Goal: Task Accomplishment & Management: Manage account settings

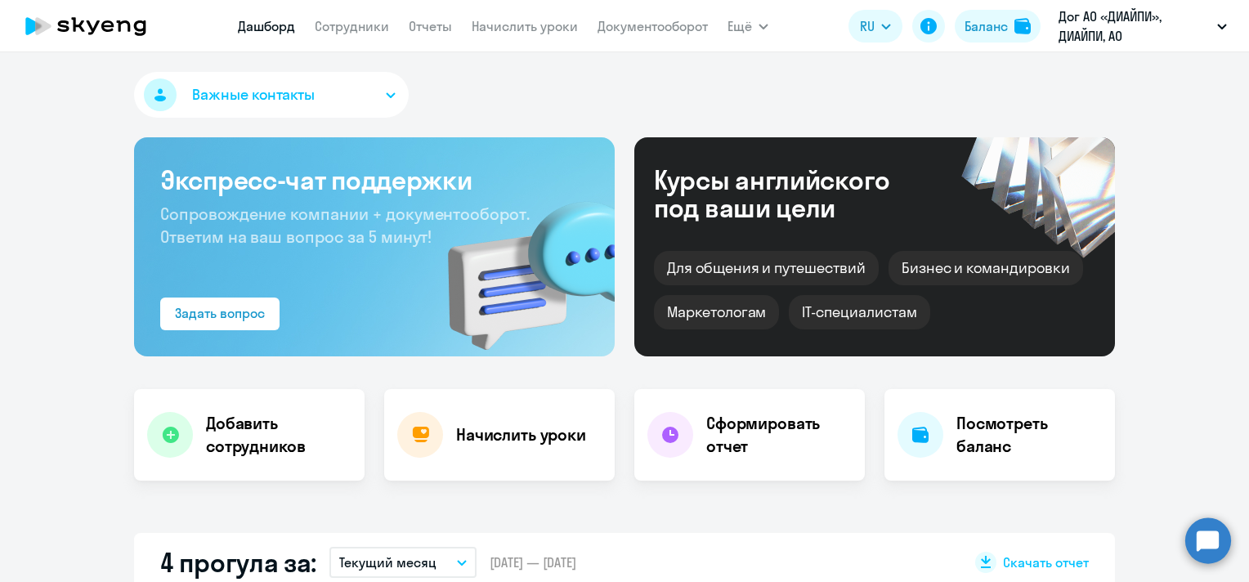
select select "30"
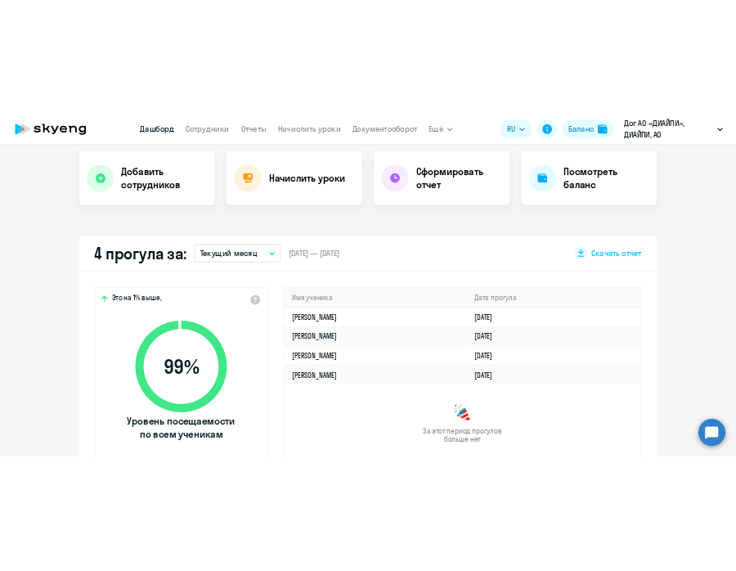
scroll to position [327, 0]
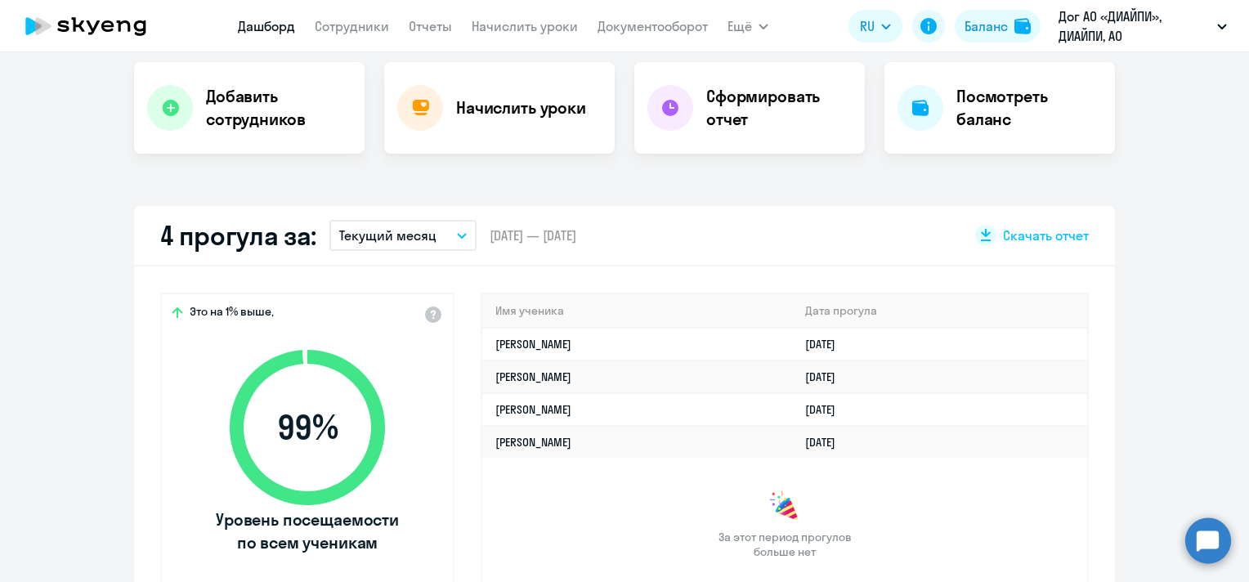
click at [428, 232] on button "Текущий месяц" at bounding box center [402, 235] width 147 height 31
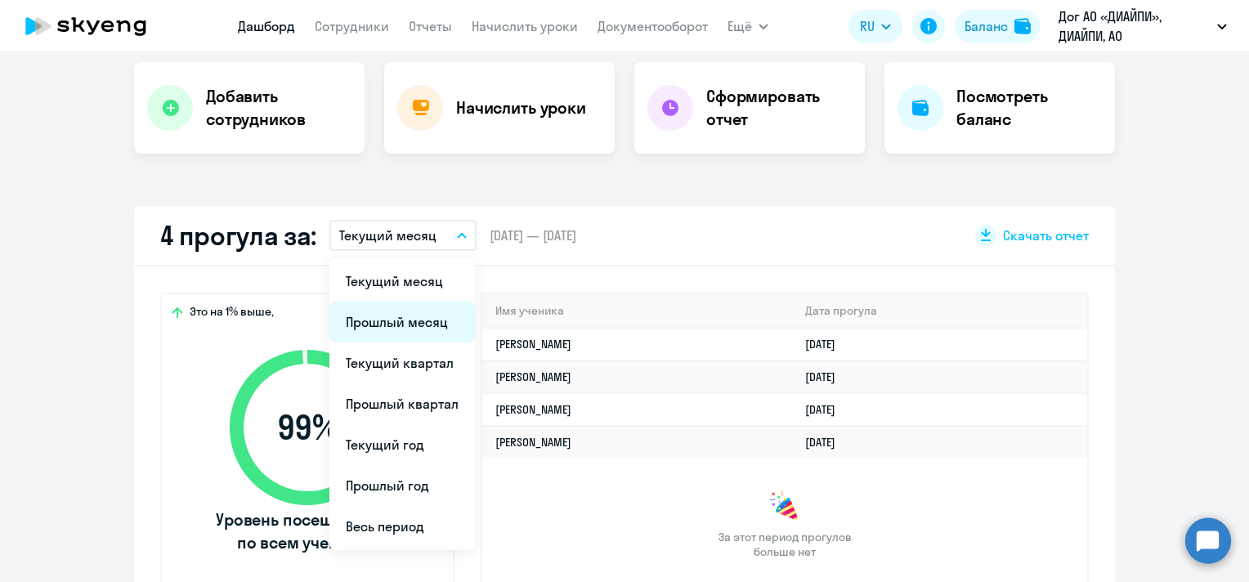
click at [393, 320] on li "Прошлый месяц" at bounding box center [401, 322] width 145 height 41
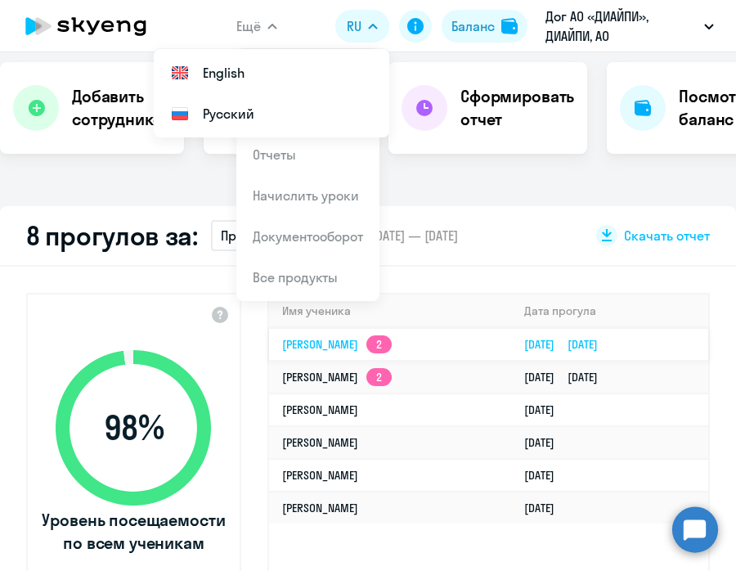
click at [392, 341] on link "[PERSON_NAME] 2" at bounding box center [337, 344] width 110 height 15
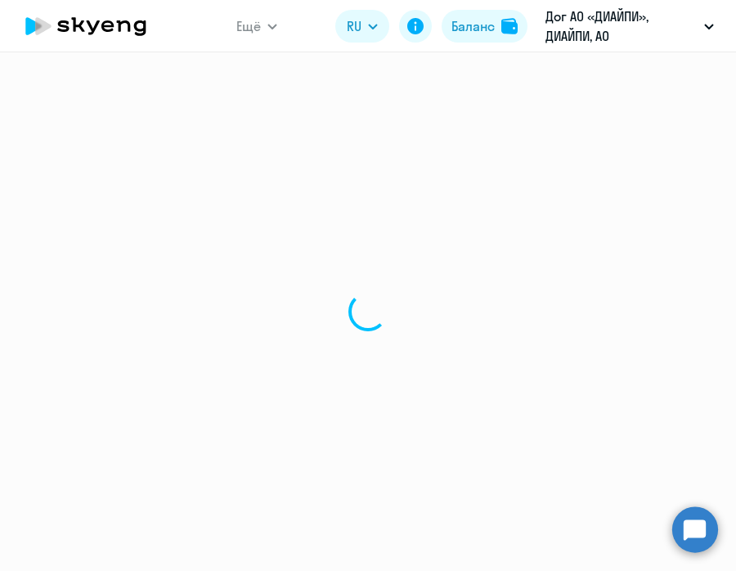
select select "english"
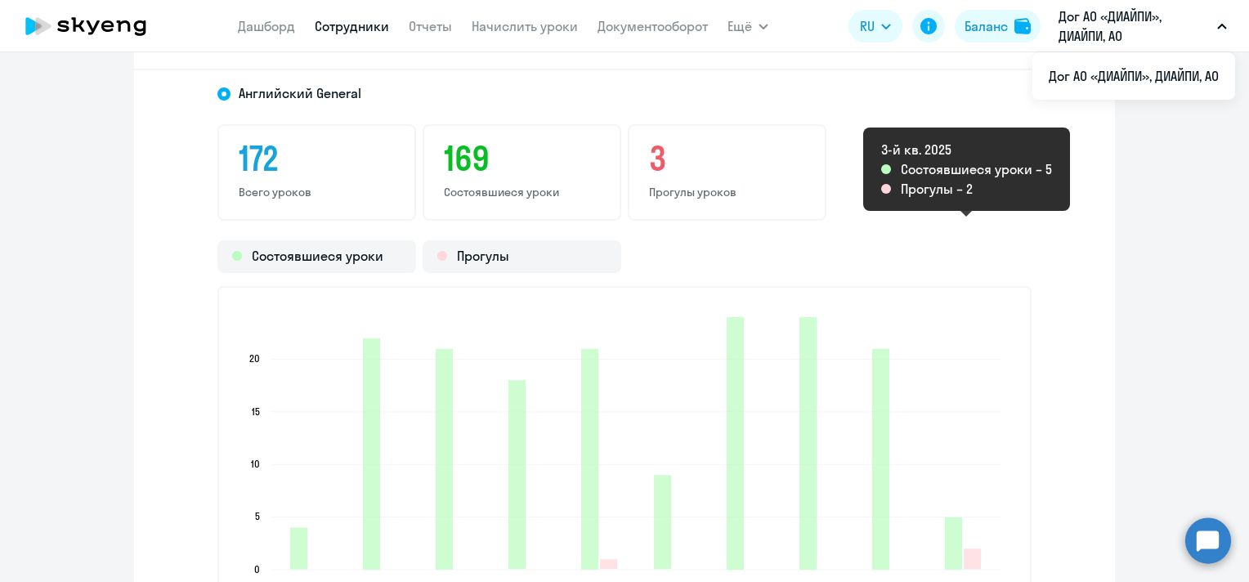
scroll to position [2346, 0]
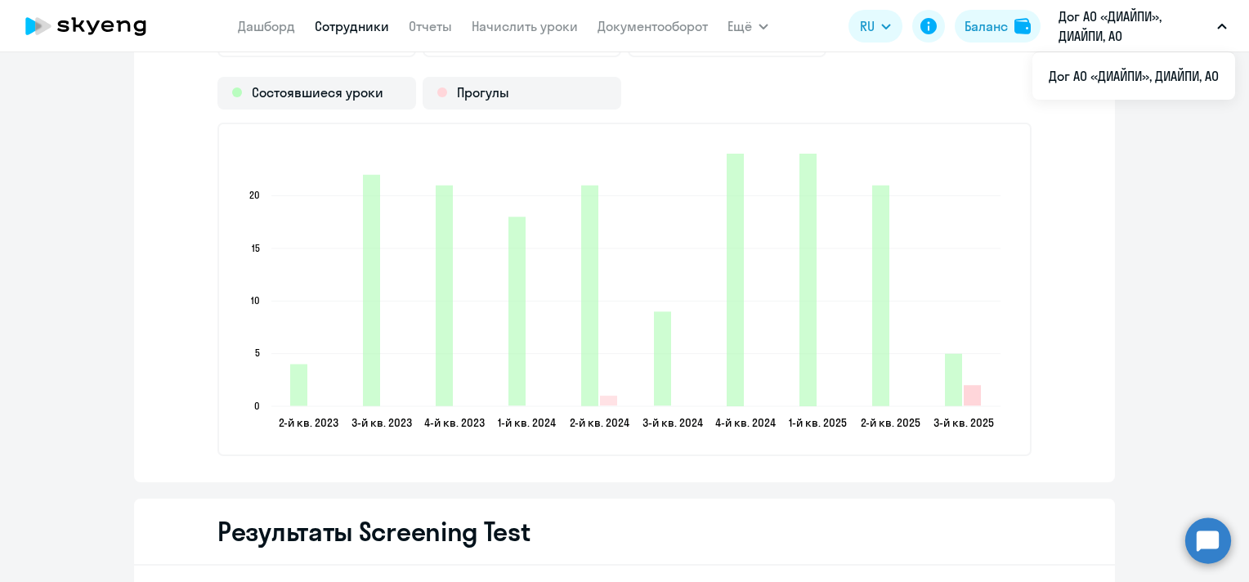
click at [967, 396] on icon "2025-07-29T19:00:00.000Z Прогулы 2" at bounding box center [972, 395] width 17 height 20
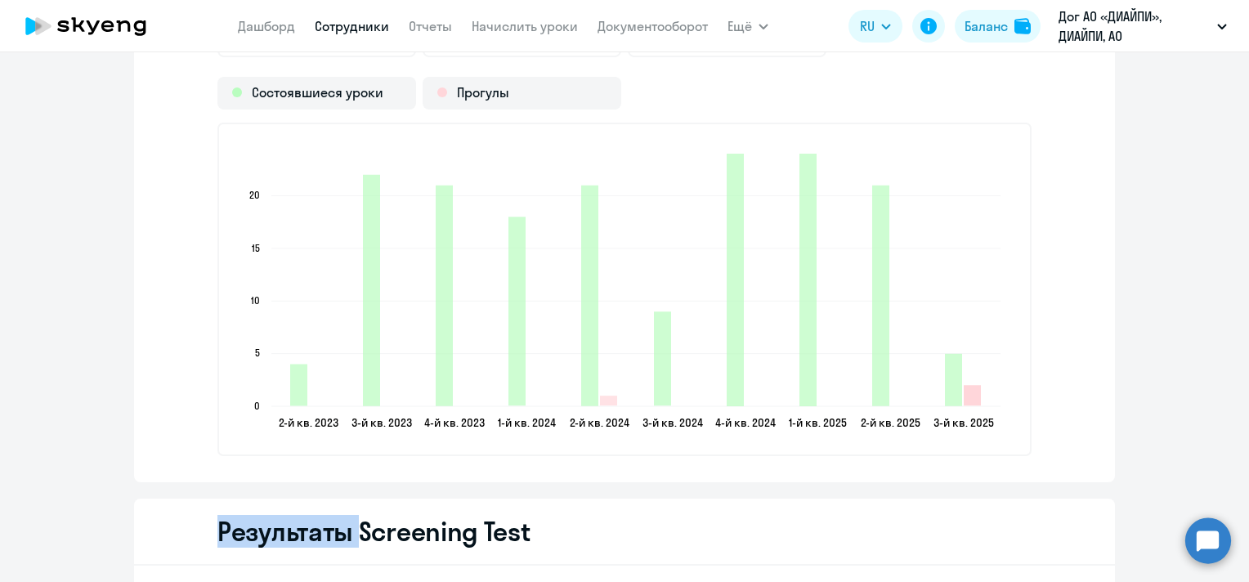
click at [967, 396] on icon "2025-07-29T19:00:00.000Z Прогулы 2" at bounding box center [972, 395] width 17 height 20
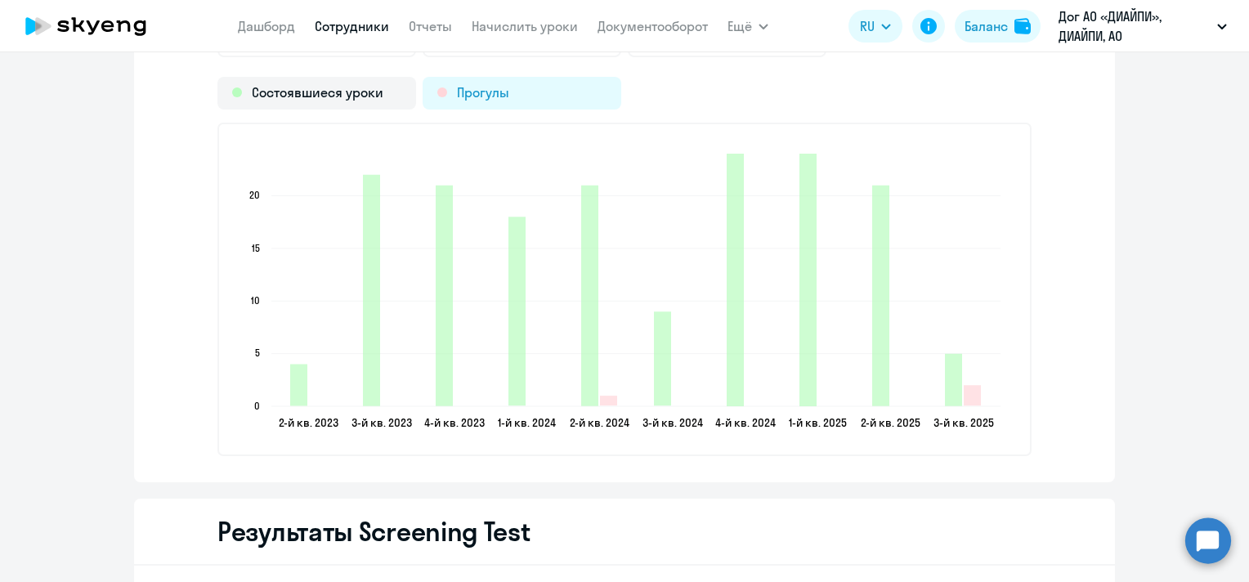
click at [467, 87] on div "Прогулы" at bounding box center [522, 93] width 199 height 33
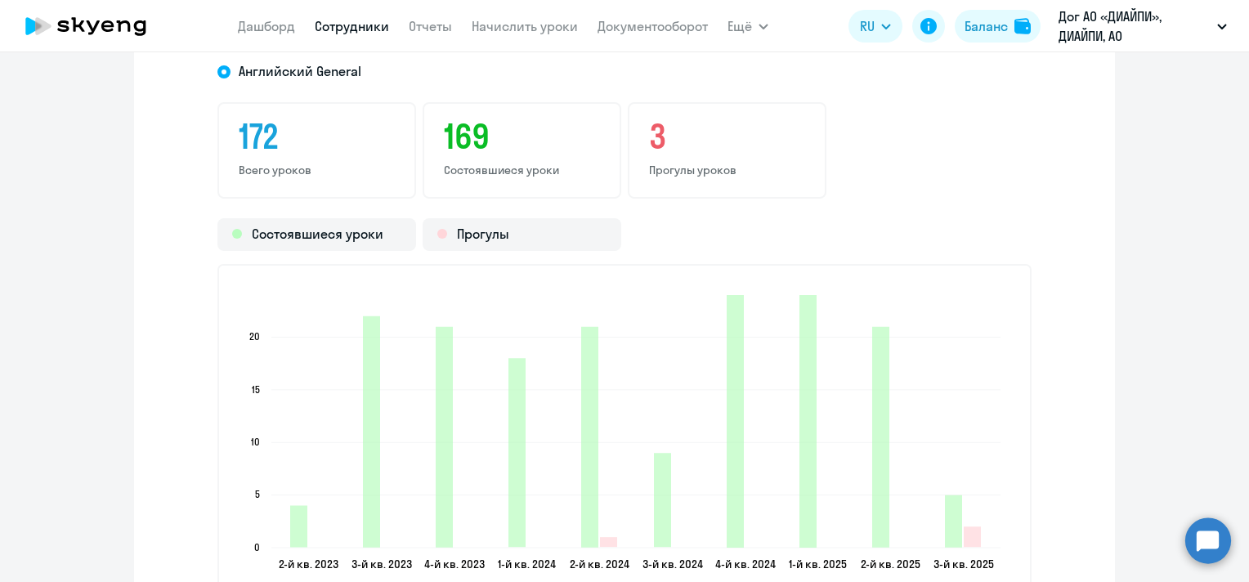
scroll to position [2019, 0]
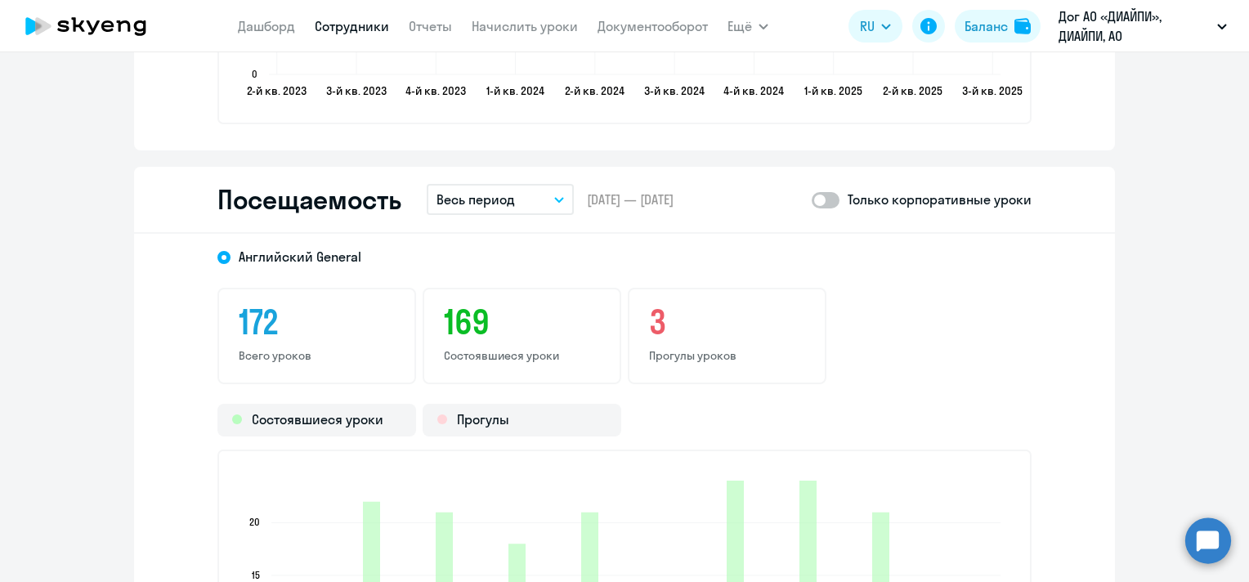
click at [667, 323] on h3 "3" at bounding box center [727, 321] width 156 height 39
click at [653, 315] on h3 "3" at bounding box center [727, 321] width 156 height 39
click at [556, 418] on div "Прогулы" at bounding box center [522, 420] width 199 height 33
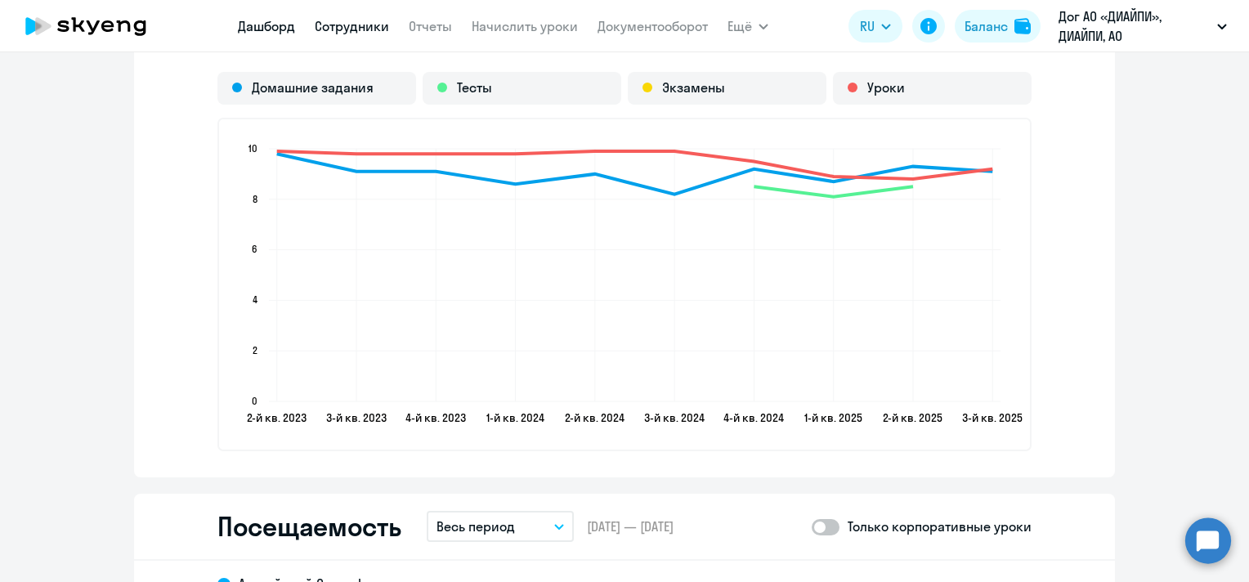
click at [284, 25] on link "Дашборд" at bounding box center [266, 26] width 57 height 16
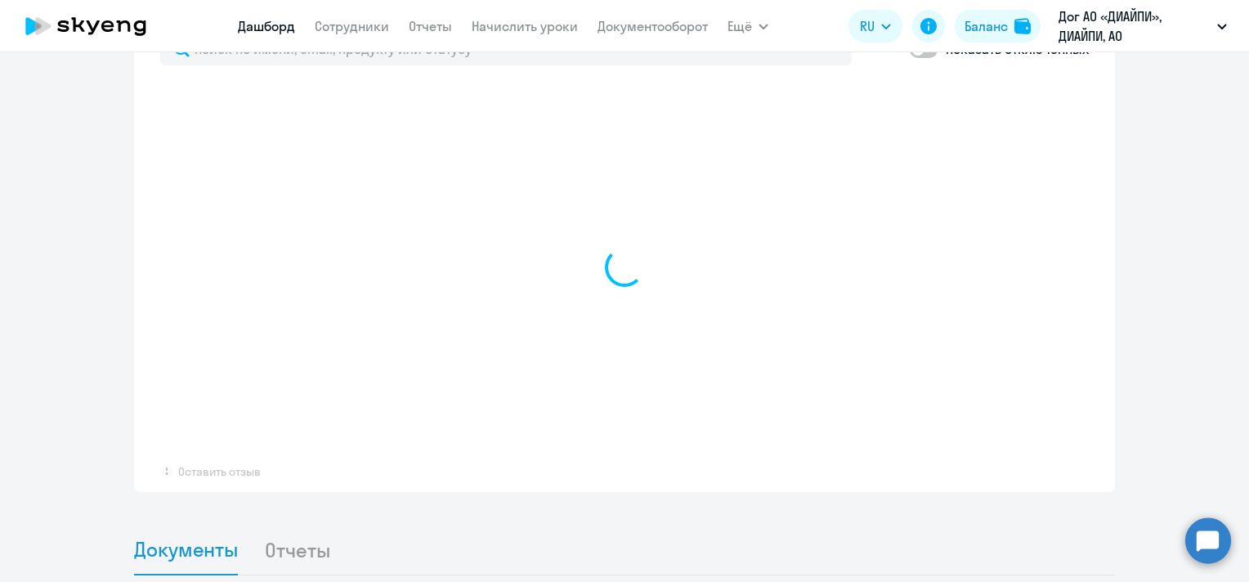
scroll to position [827, 0]
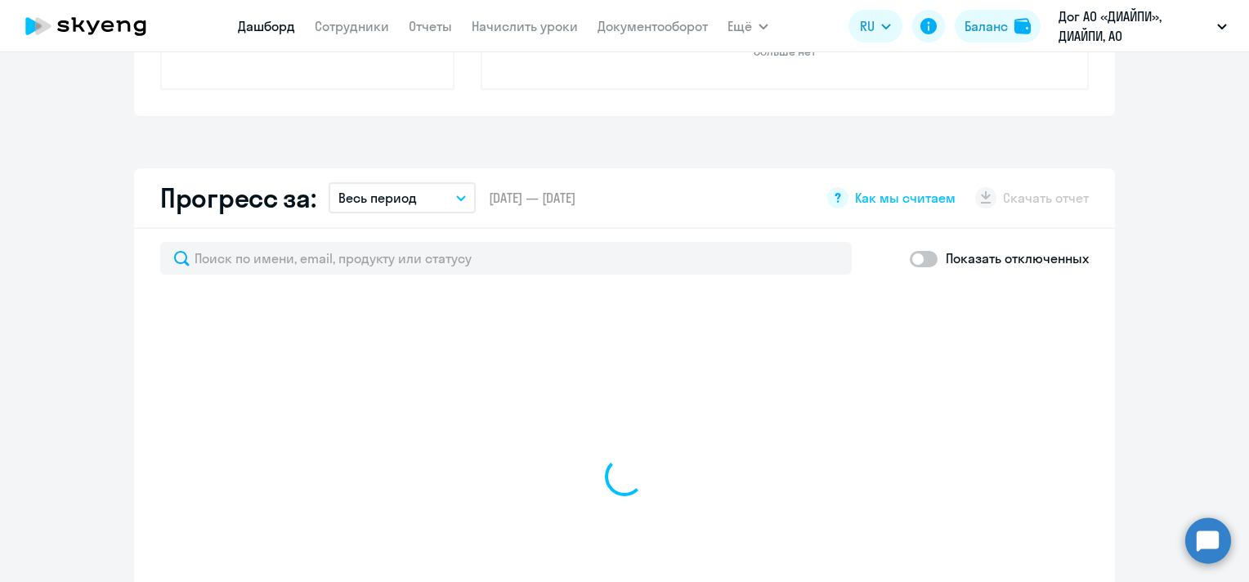
click at [405, 191] on p "Весь период" at bounding box center [377, 198] width 78 height 20
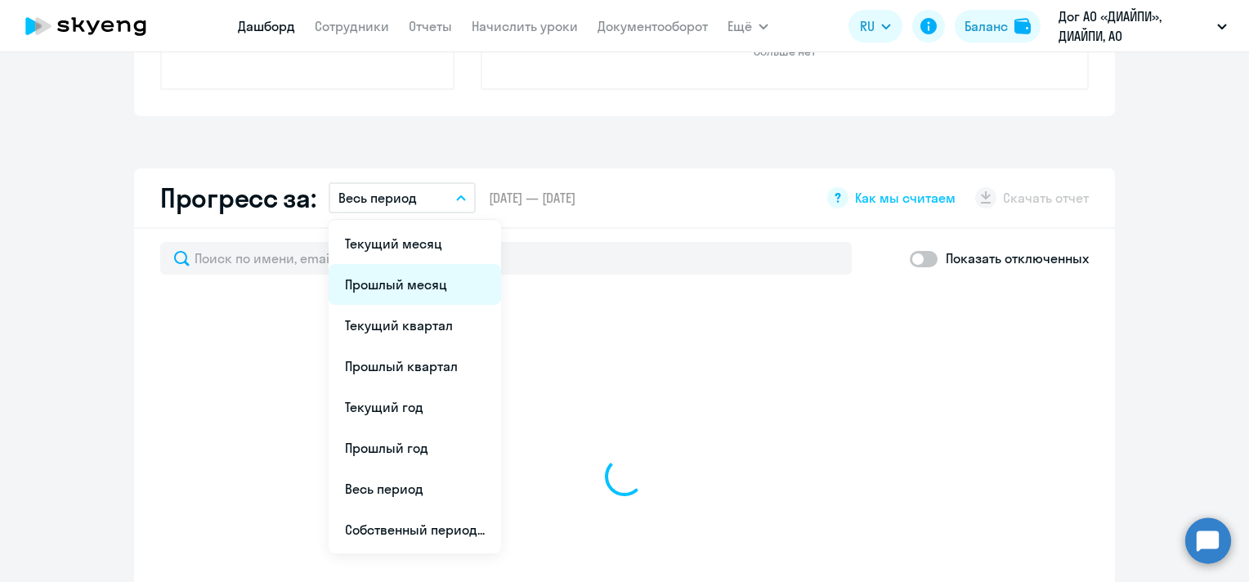
click at [388, 280] on li "Прошлый месяц" at bounding box center [415, 284] width 172 height 41
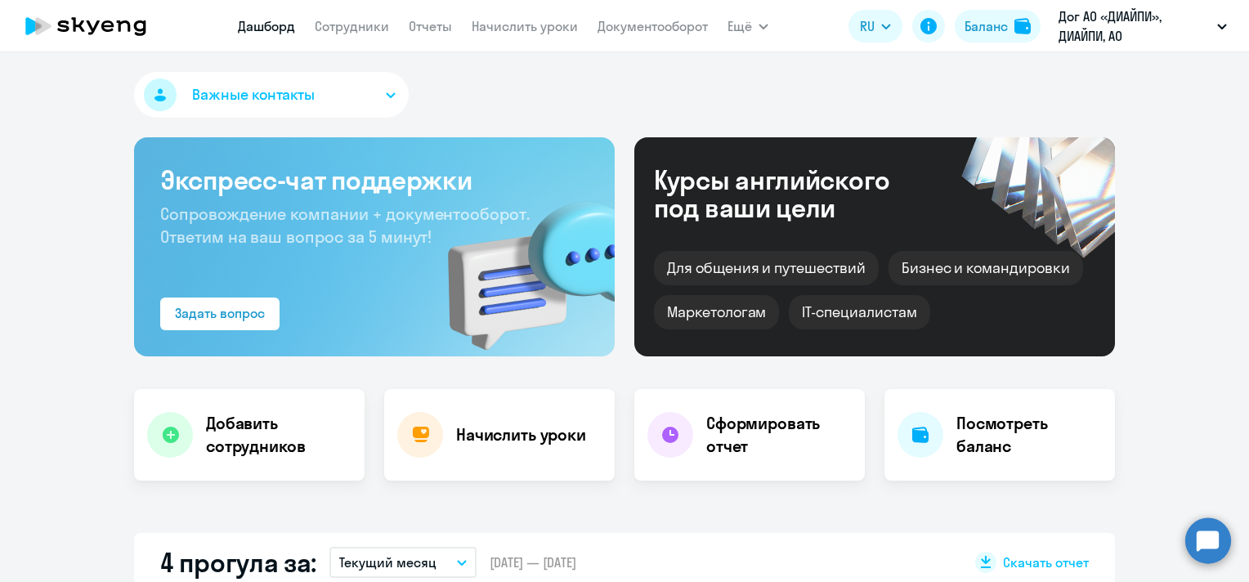
scroll to position [0, 0]
click at [284, 32] on link "Дашборд" at bounding box center [266, 26] width 57 height 16
click at [346, 20] on link "Сотрудники" at bounding box center [352, 26] width 74 height 16
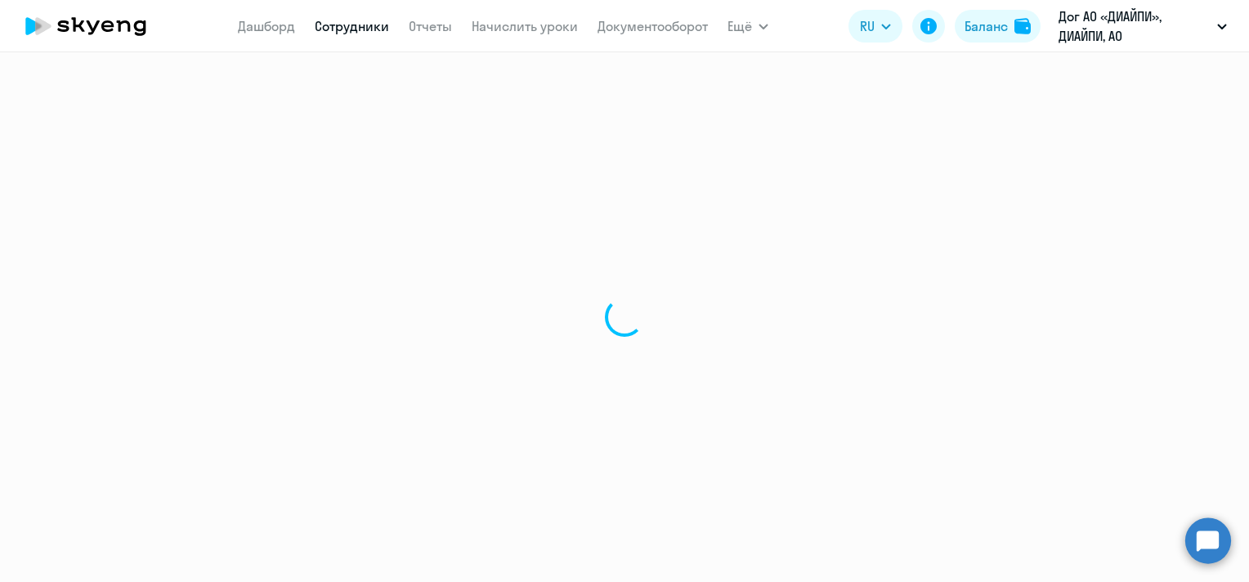
select select "30"
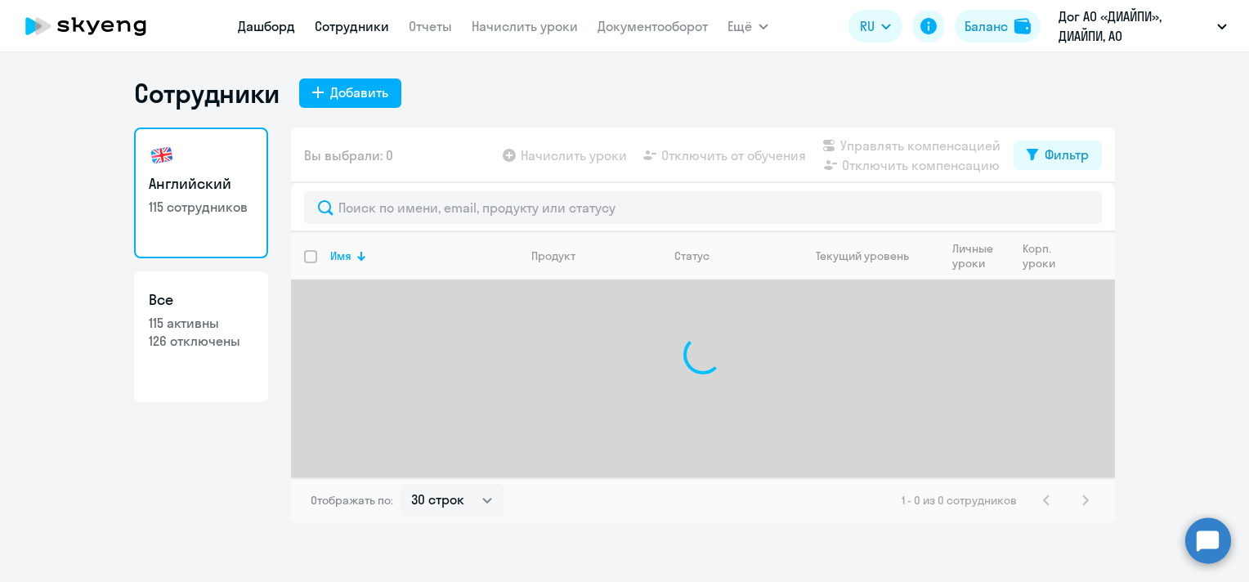
click at [272, 31] on link "Дашборд" at bounding box center [266, 26] width 57 height 16
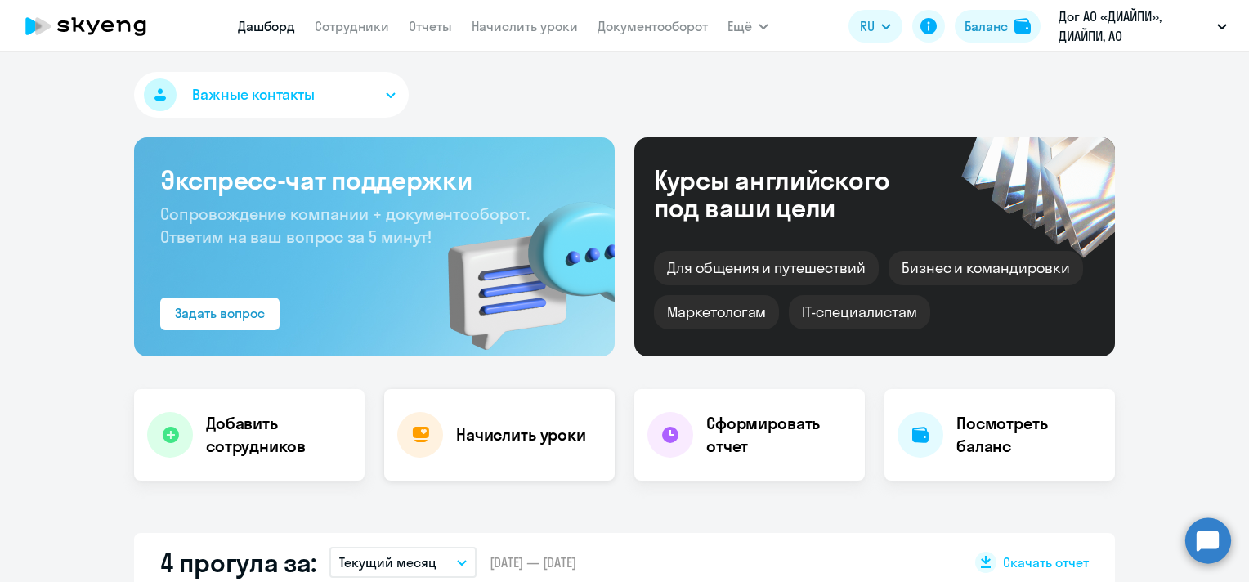
scroll to position [245, 0]
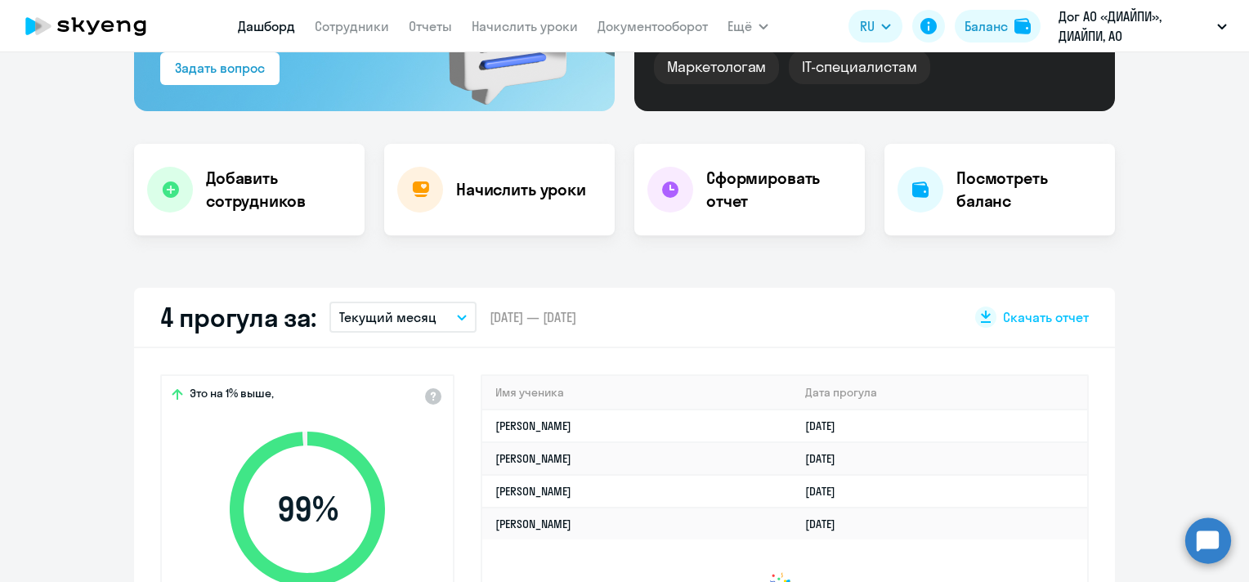
click at [415, 311] on p "Текущий месяц" at bounding box center [387, 317] width 97 height 20
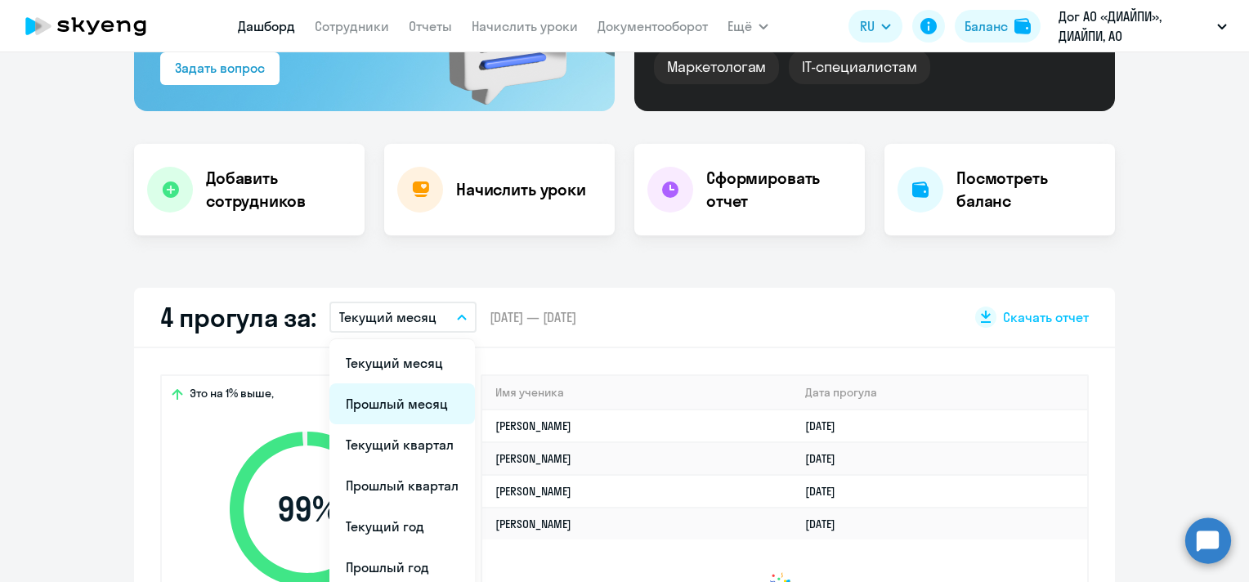
click at [403, 402] on li "Прошлый месяц" at bounding box center [401, 403] width 145 height 41
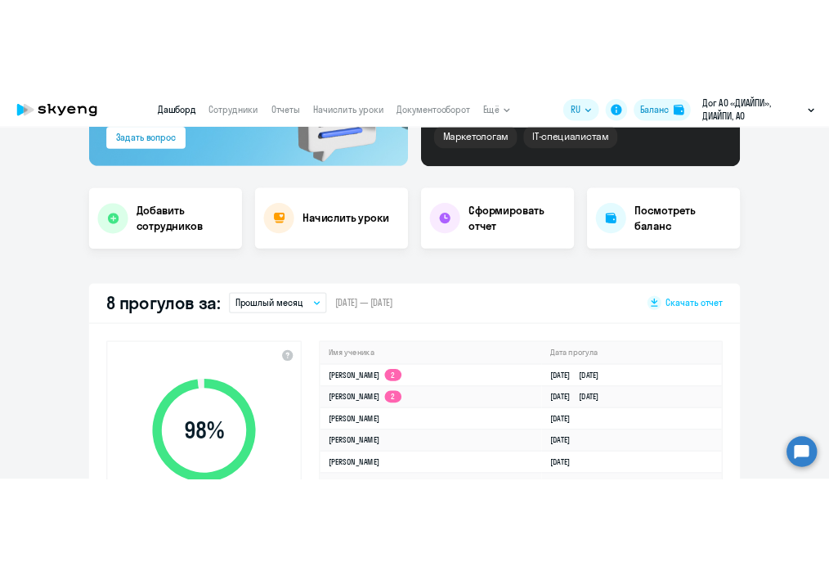
scroll to position [327, 0]
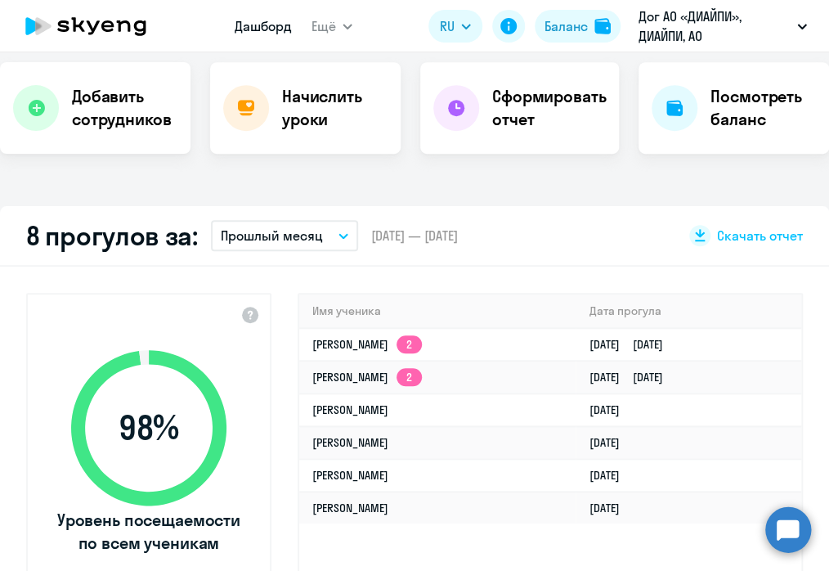
select select "30"
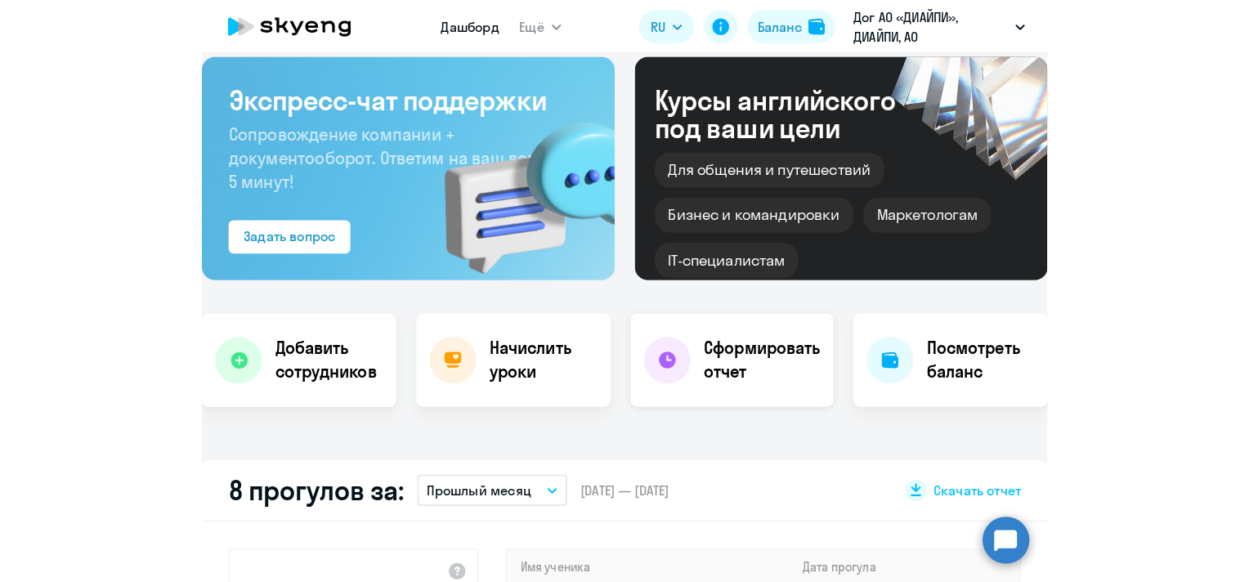
scroll to position [0, 0]
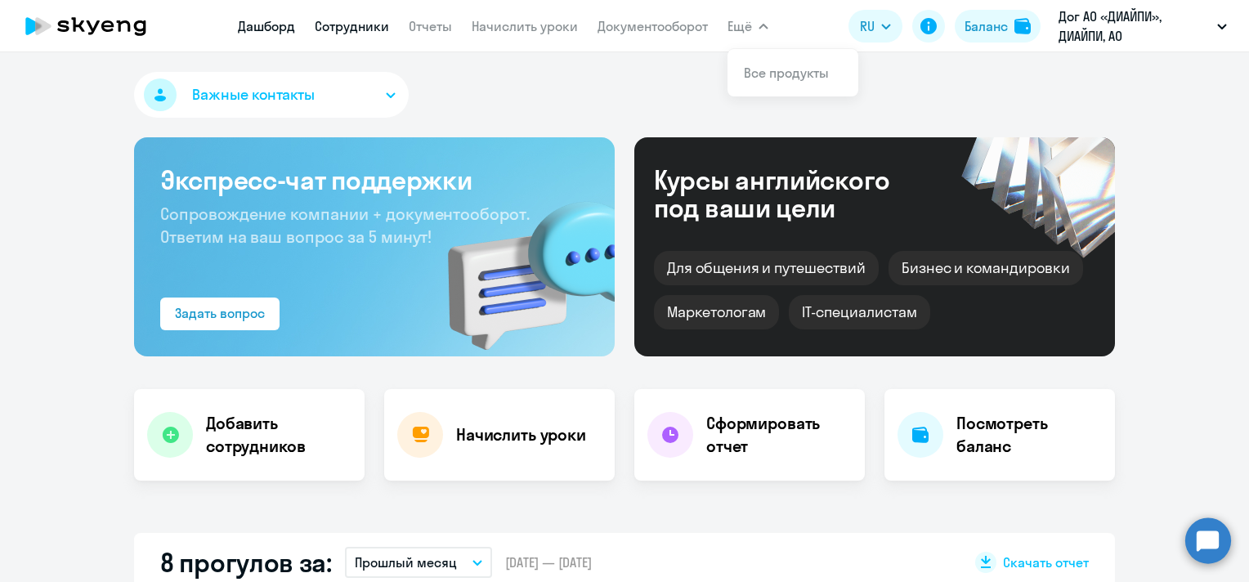
click at [379, 25] on link "Сотрудники" at bounding box center [352, 26] width 74 height 16
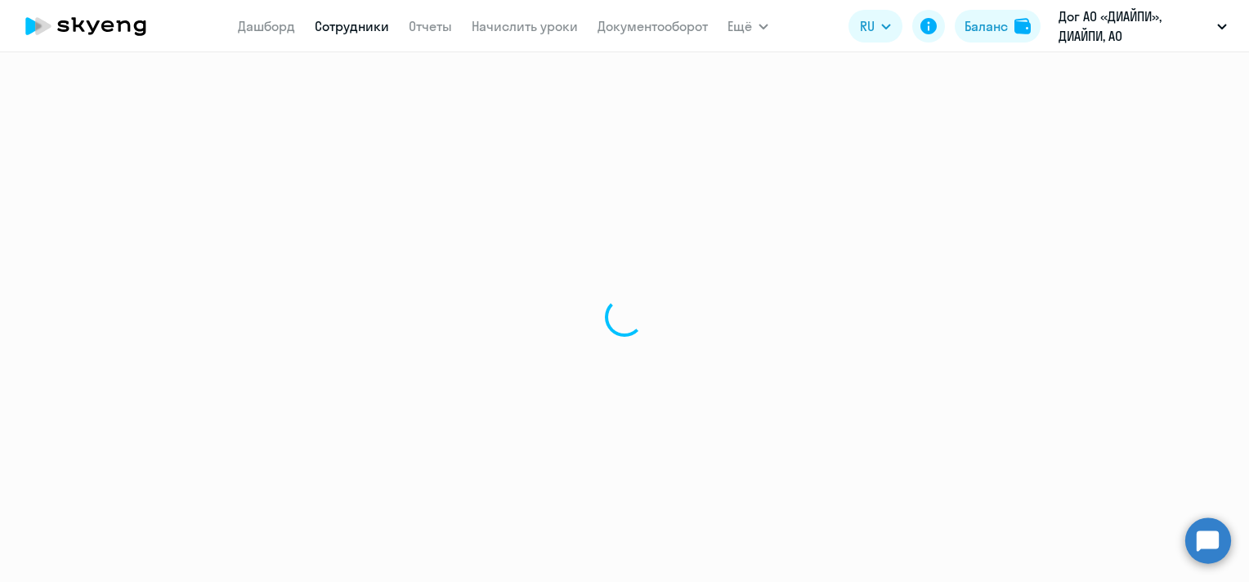
select select "30"
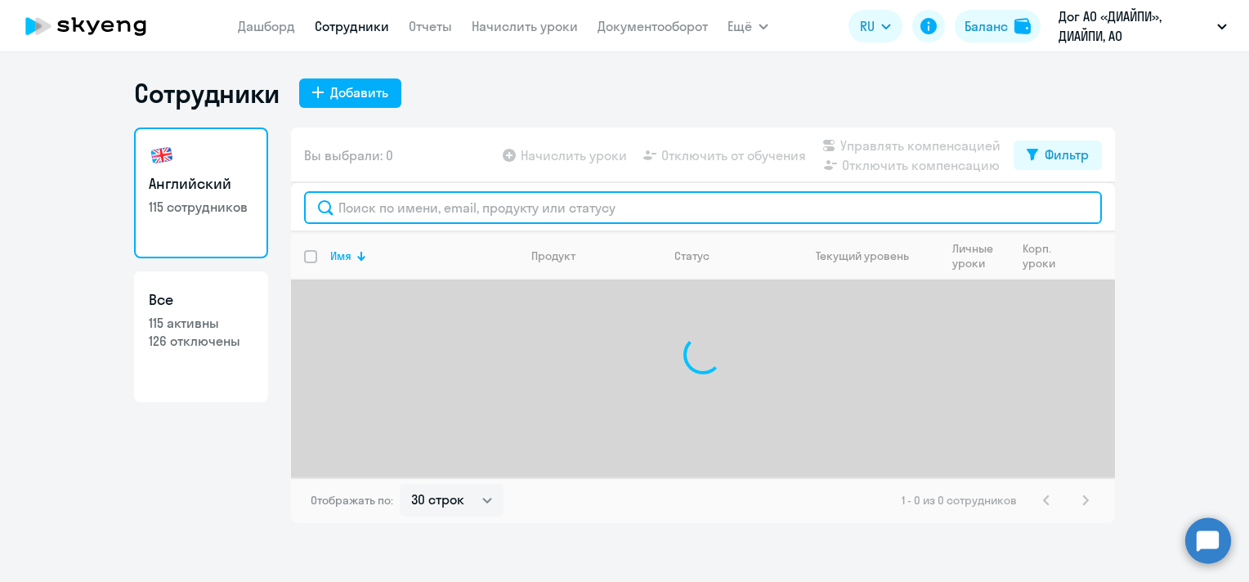
click at [566, 217] on input "text" at bounding box center [703, 207] width 798 height 33
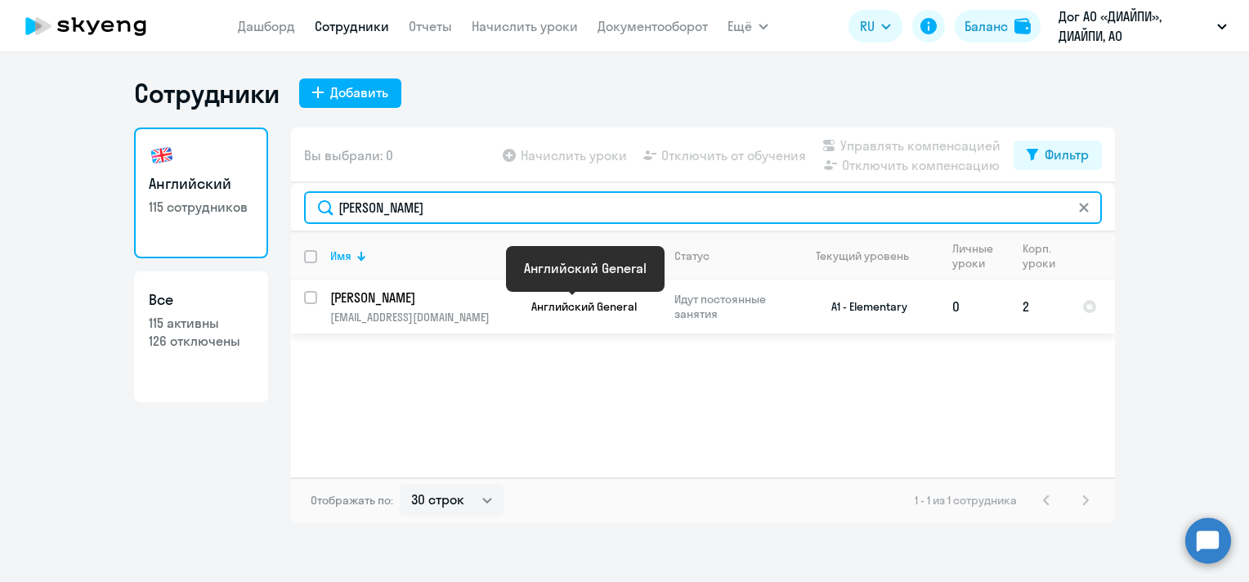
type input "[PERSON_NAME]"
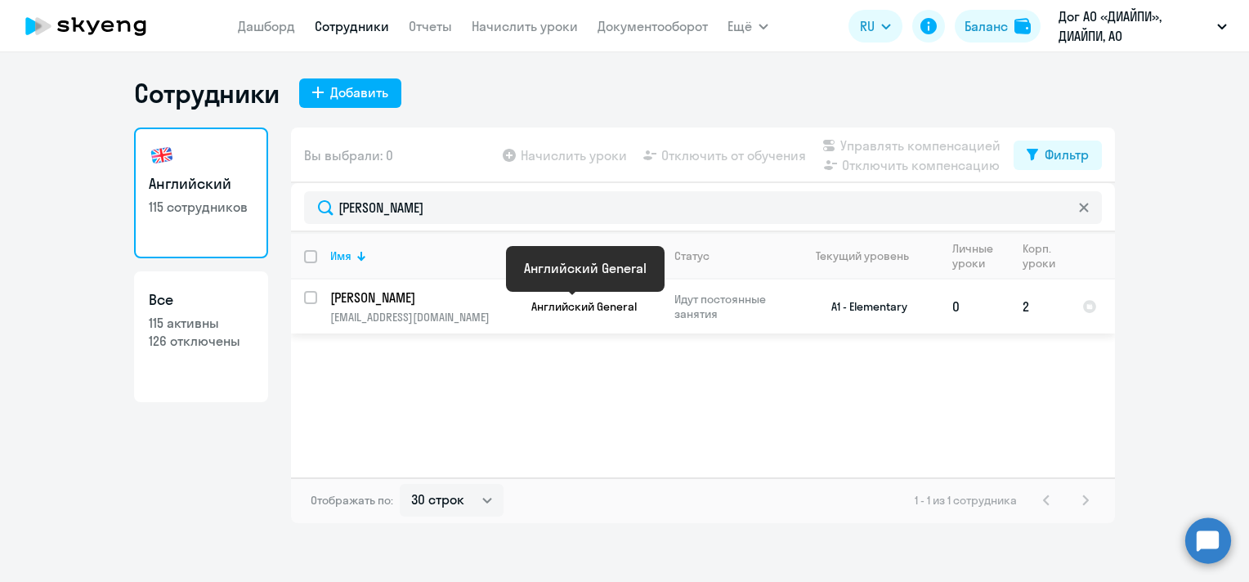
click at [563, 307] on span "Английский General" at bounding box center [583, 306] width 105 height 15
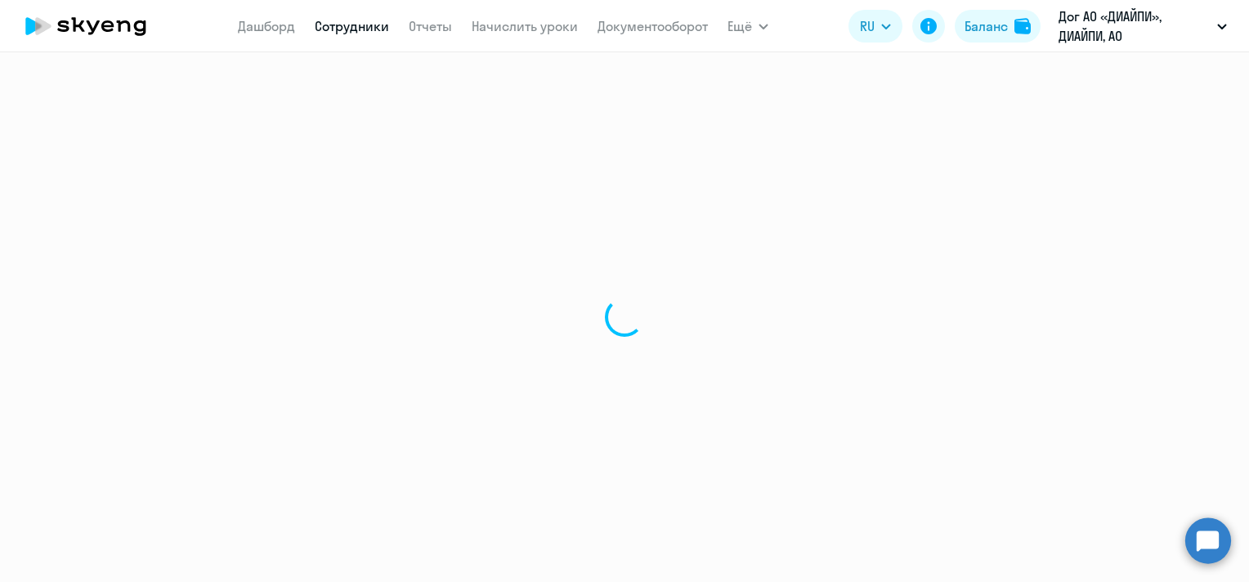
select select "english"
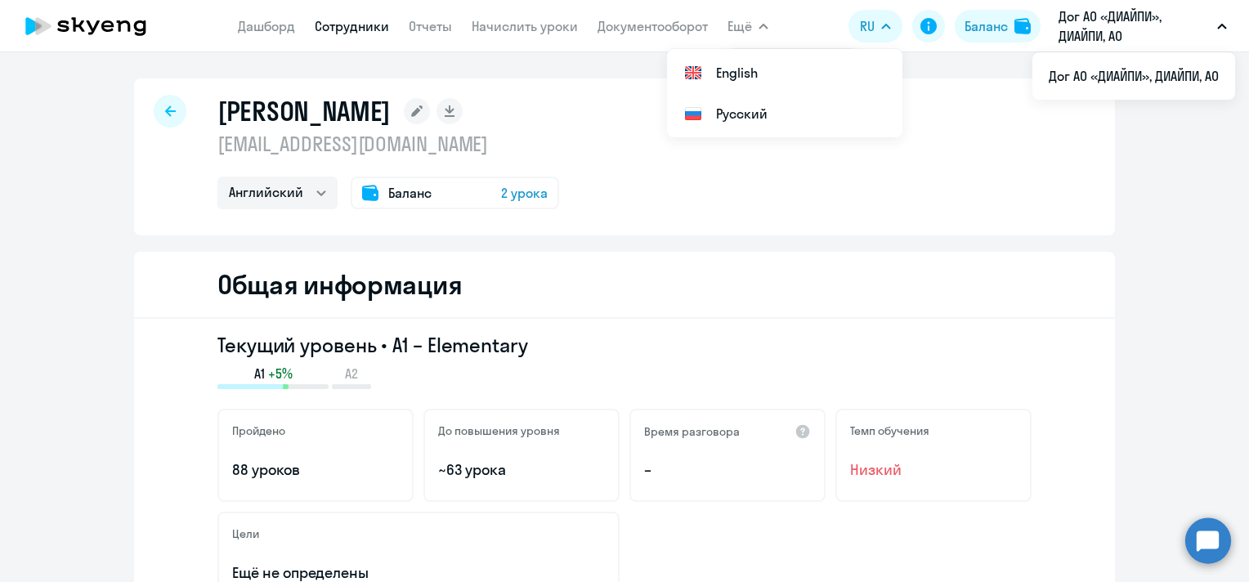
click at [177, 95] on div "[PERSON_NAME] [EMAIL_ADDRESS][DOMAIN_NAME] Английский Баланс 2 урока" at bounding box center [624, 156] width 981 height 157
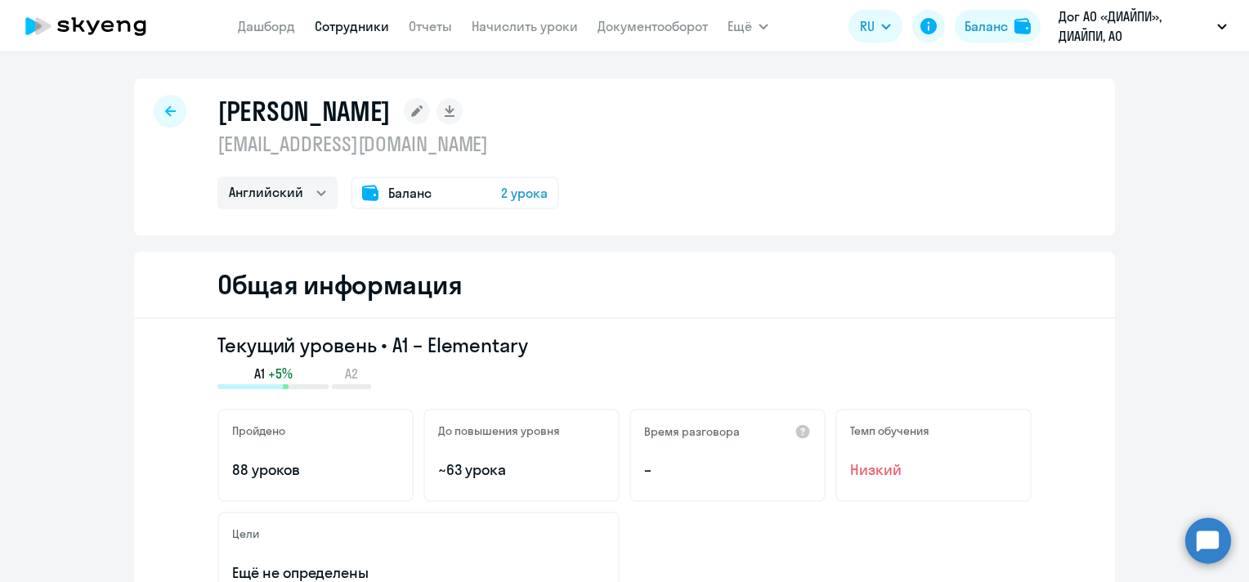
click at [173, 109] on div at bounding box center [170, 111] width 33 height 33
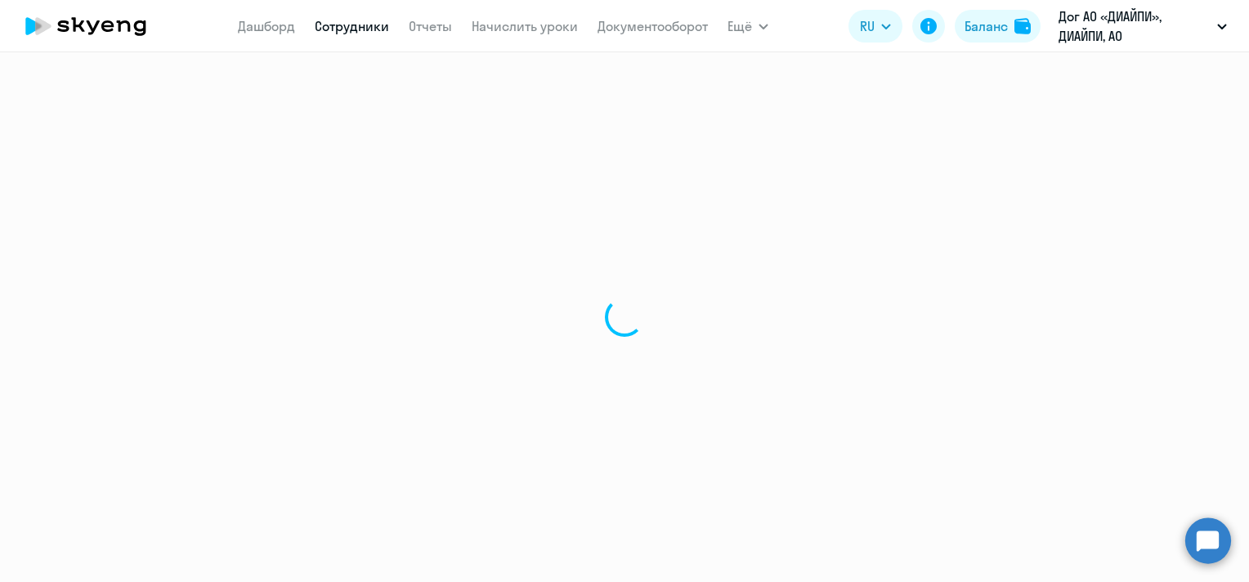
select select "30"
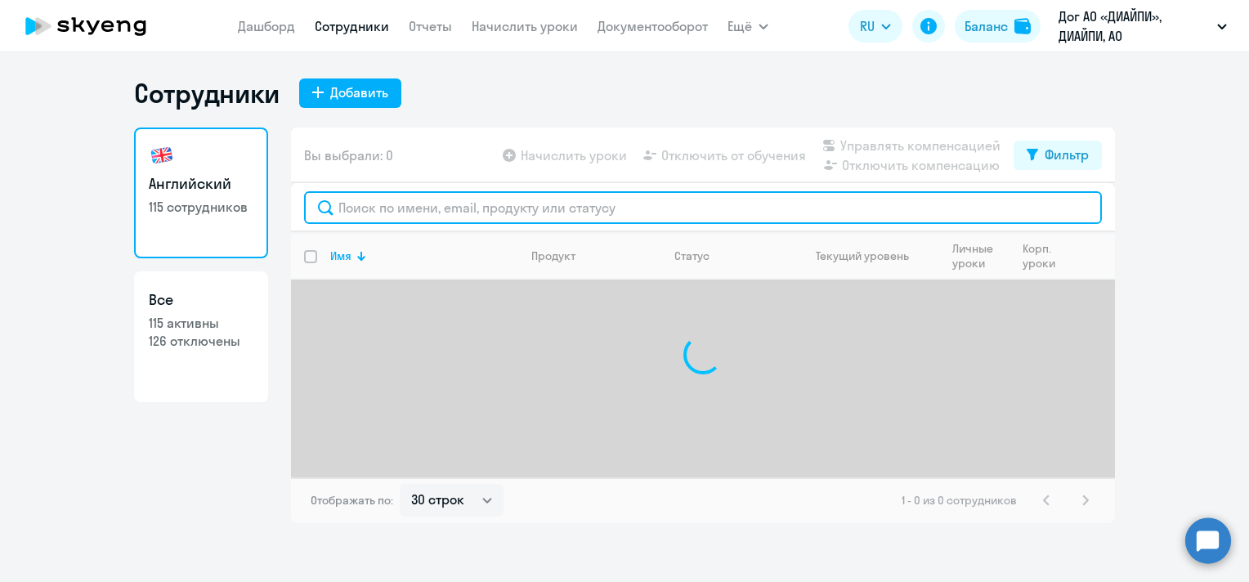
click at [512, 208] on input "text" at bounding box center [703, 207] width 798 height 33
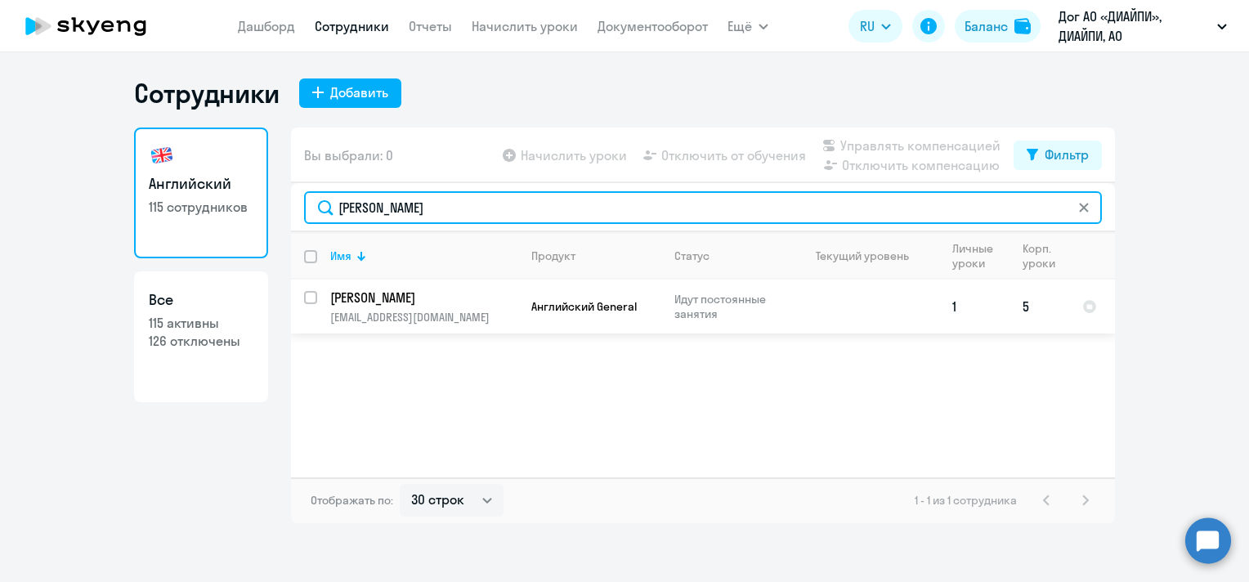
type input "[PERSON_NAME]"
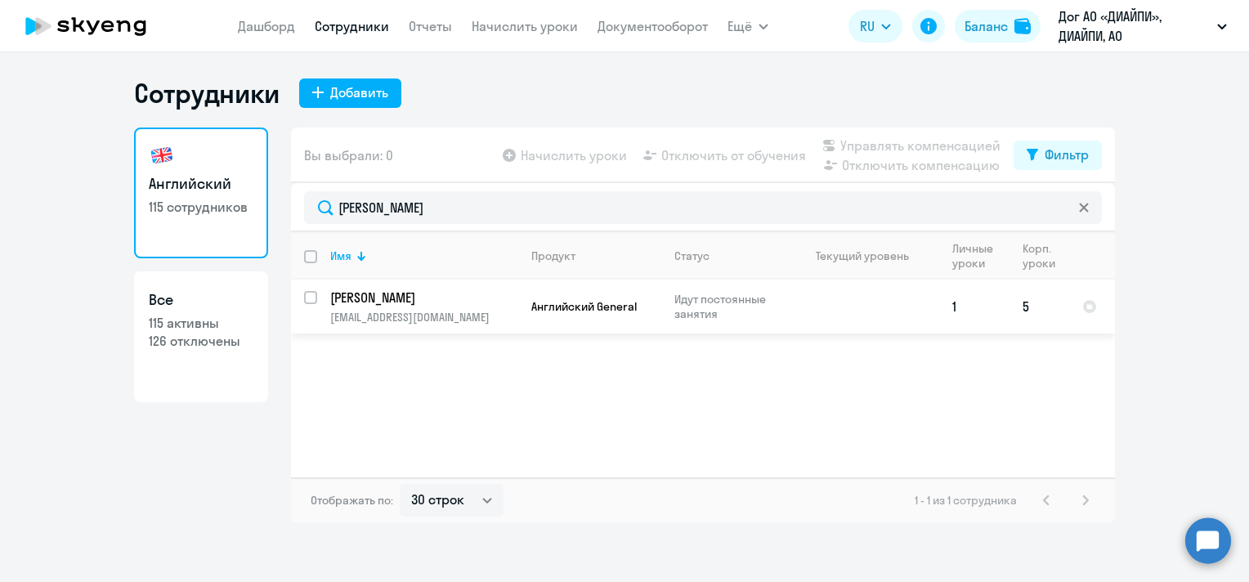
click at [755, 302] on p "Идут постоянные занятия" at bounding box center [730, 306] width 112 height 29
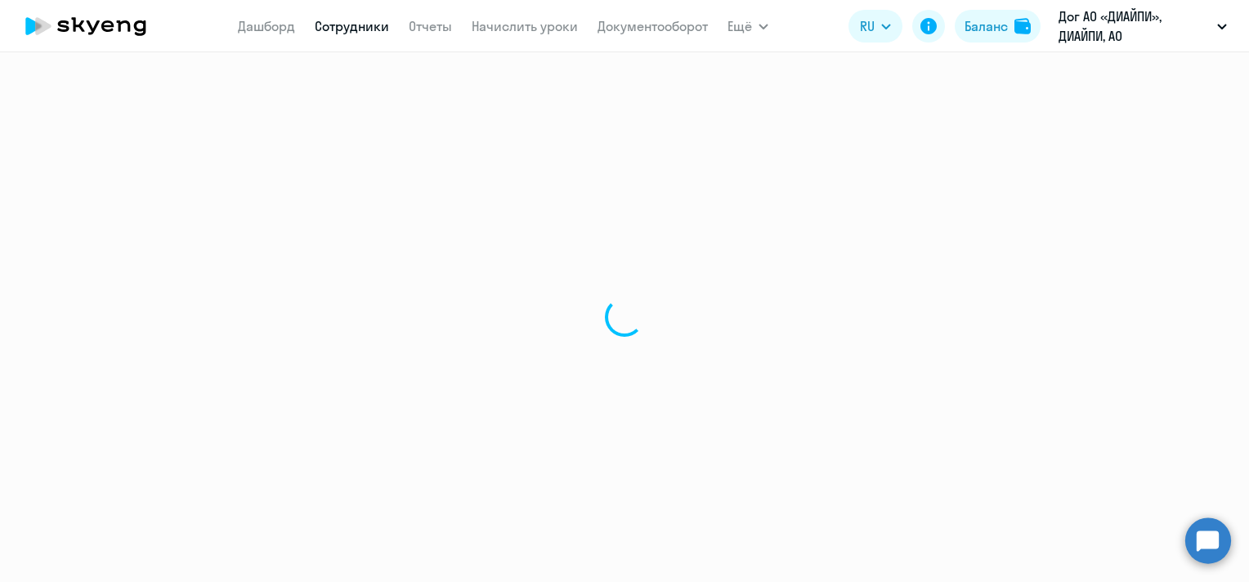
select select "english"
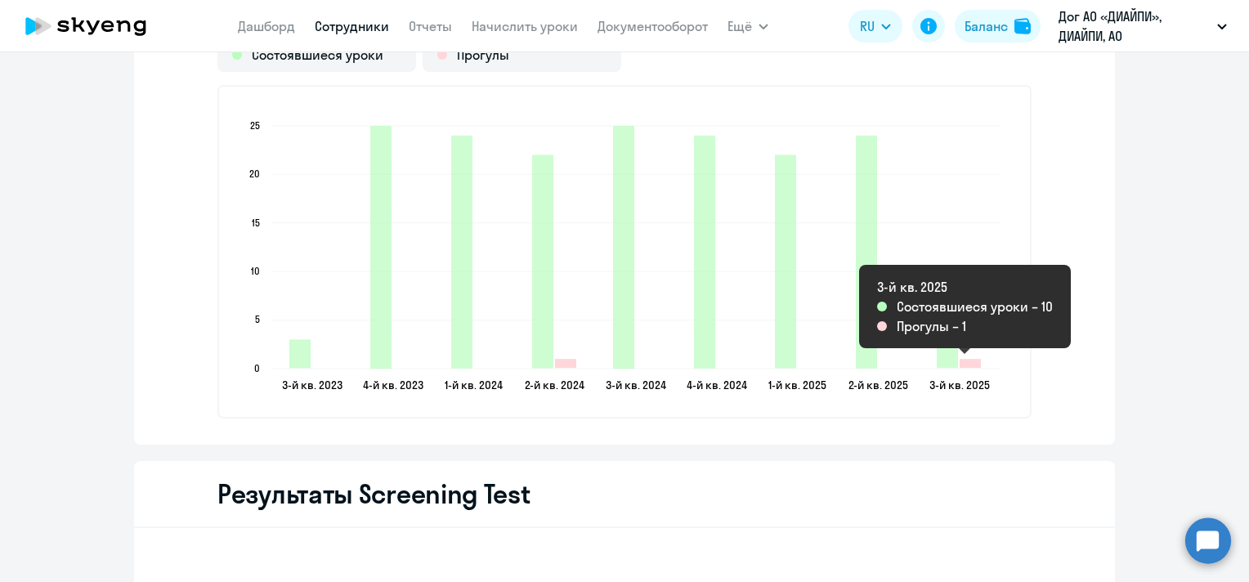
scroll to position [2125, 0]
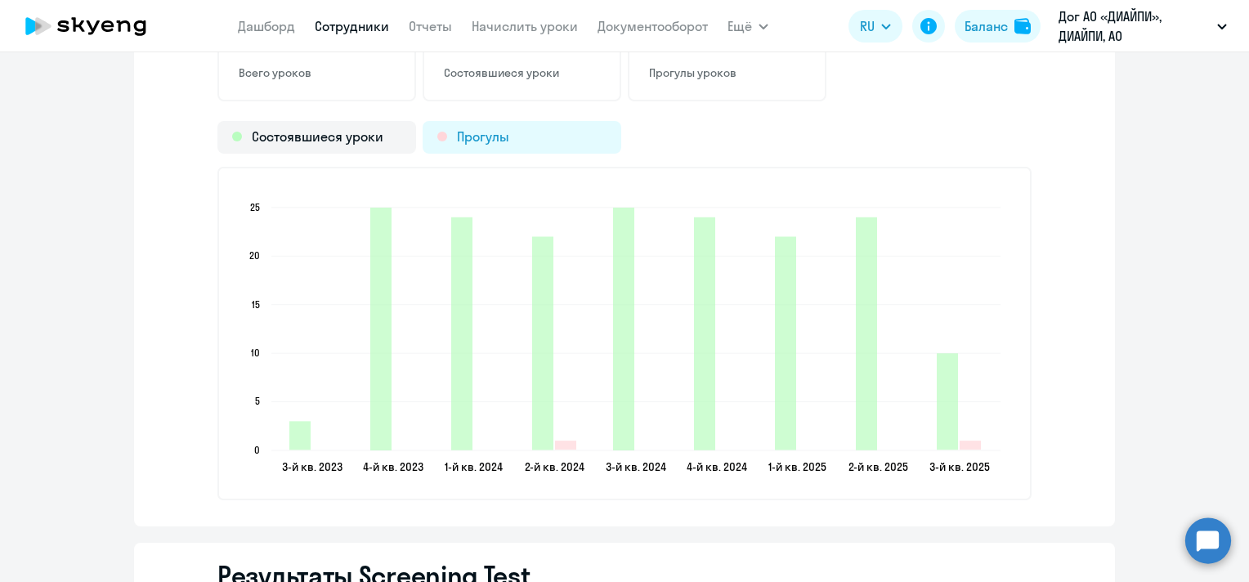
click at [539, 141] on div "Прогулы" at bounding box center [522, 137] width 199 height 33
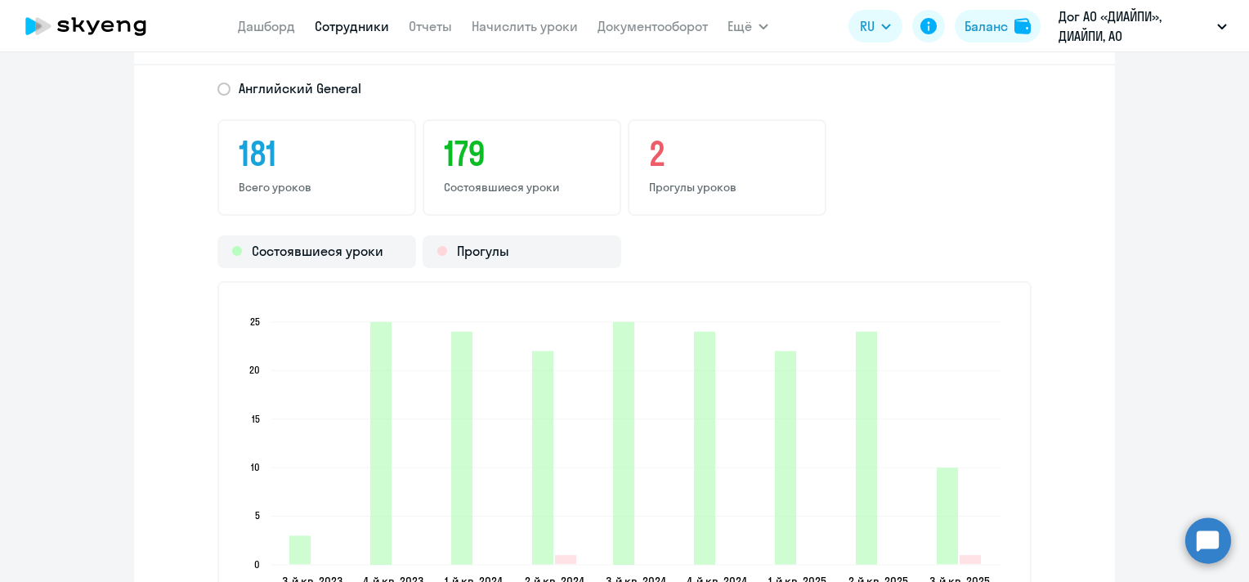
scroll to position [1962, 0]
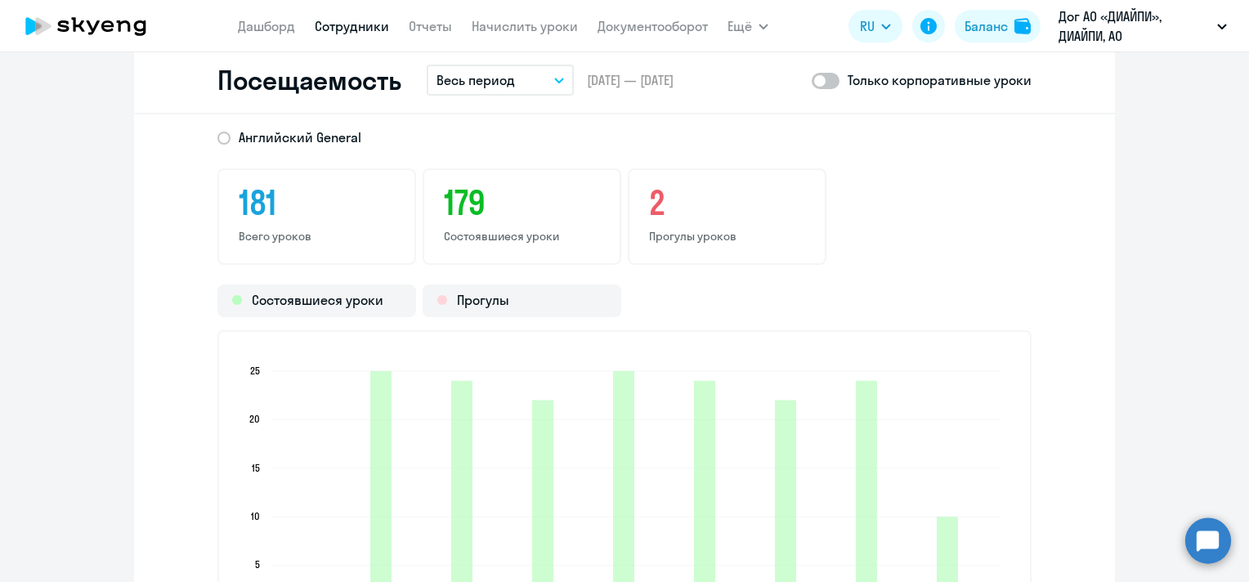
click at [696, 229] on p "Прогулы уроков" at bounding box center [727, 236] width 156 height 15
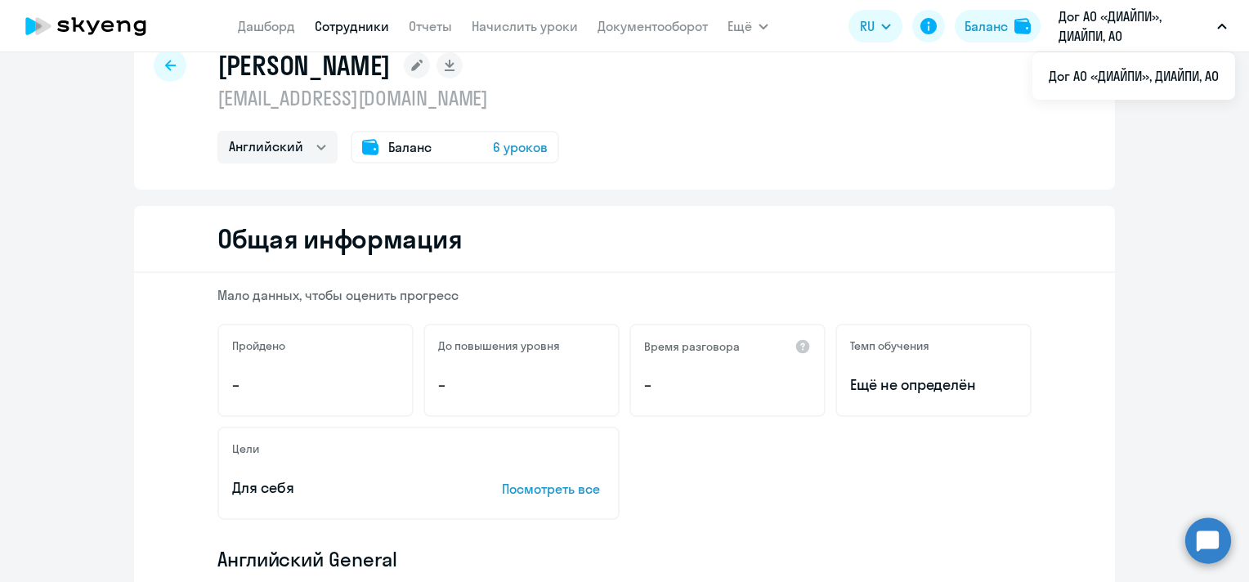
scroll to position [0, 0]
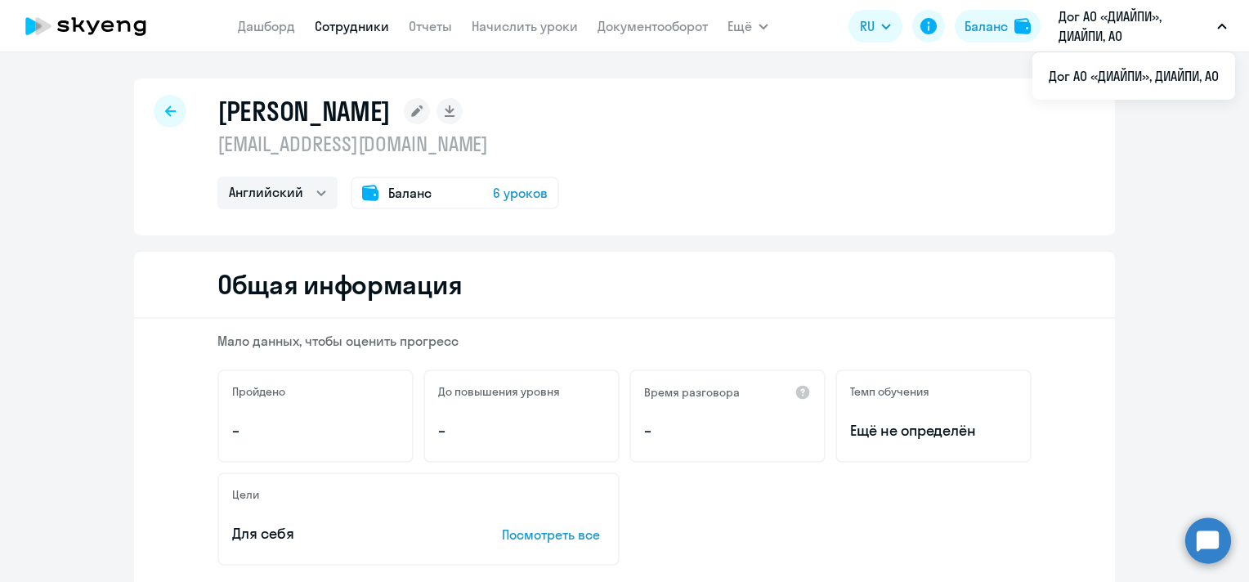
click at [169, 108] on div at bounding box center [170, 111] width 33 height 33
select select "30"
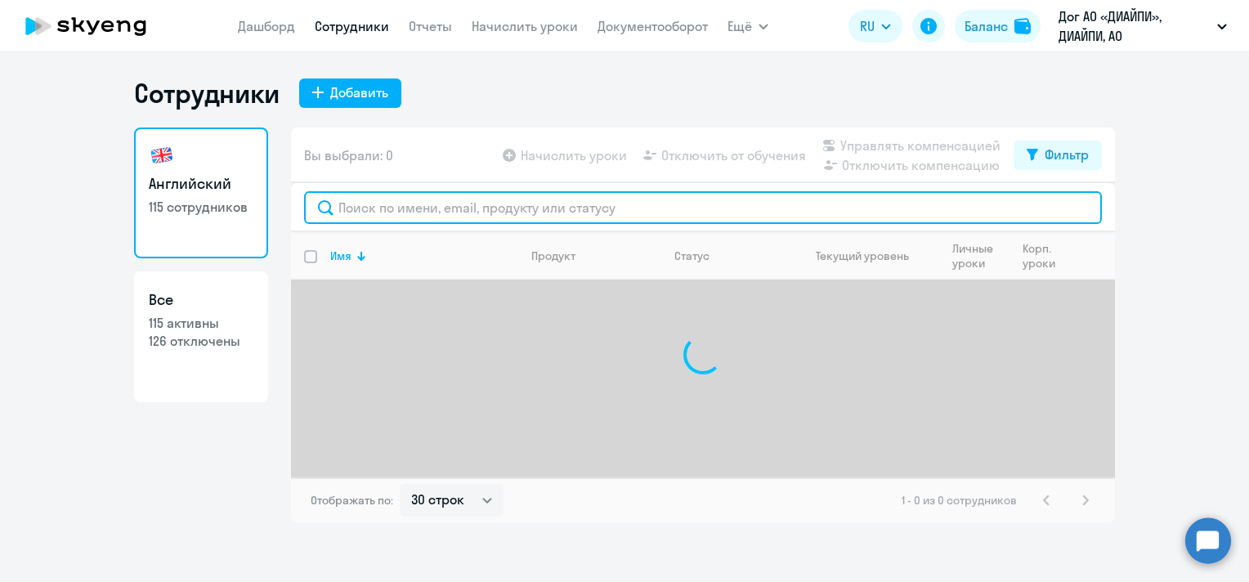
click at [585, 196] on input "text" at bounding box center [703, 207] width 798 height 33
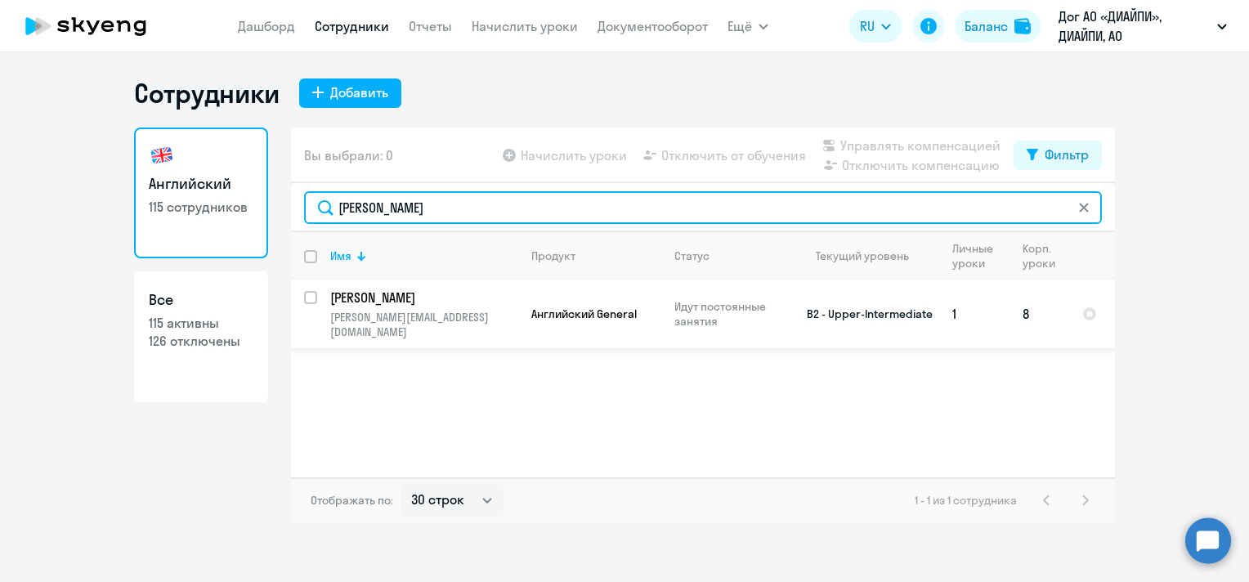
type input "[PERSON_NAME]"
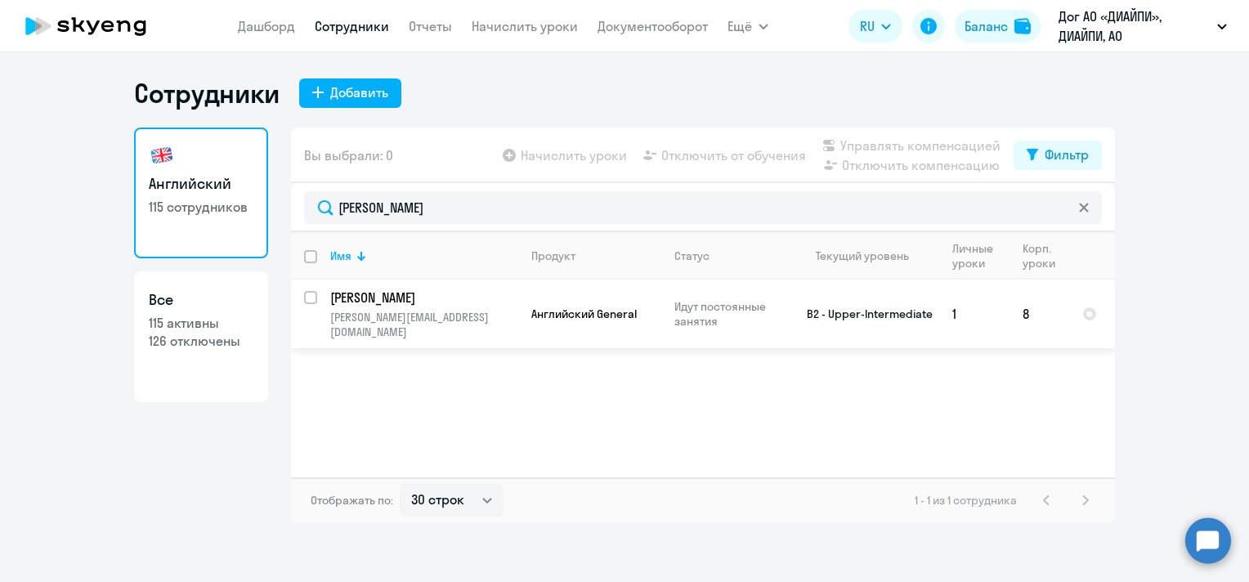
click at [515, 305] on link "[PERSON_NAME]" at bounding box center [423, 298] width 187 height 18
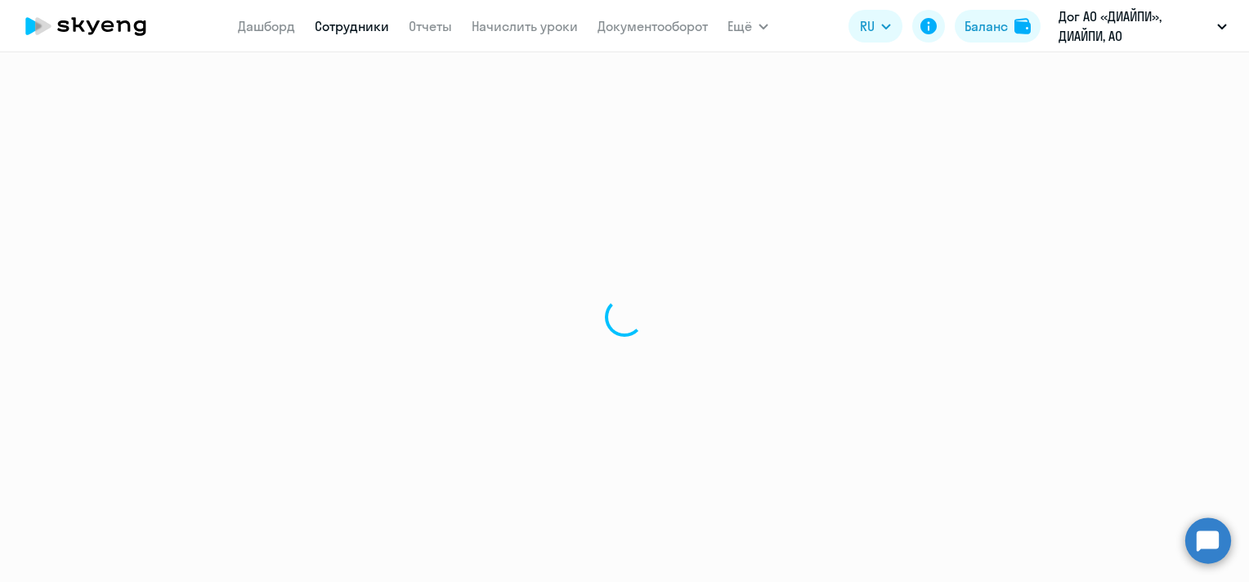
select select "english"
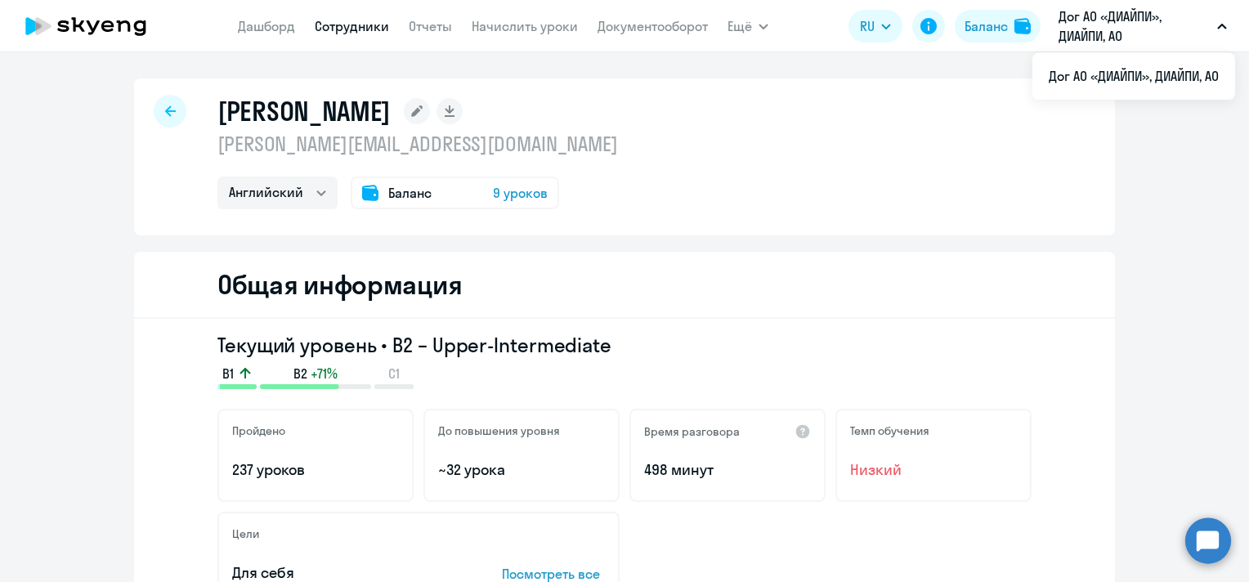
click at [144, 118] on div "[PERSON_NAME] [PERSON_NAME][EMAIL_ADDRESS][DOMAIN_NAME] Английский Баланс 9 уро…" at bounding box center [624, 156] width 981 height 157
click at [165, 110] on icon at bounding box center [170, 110] width 11 height 11
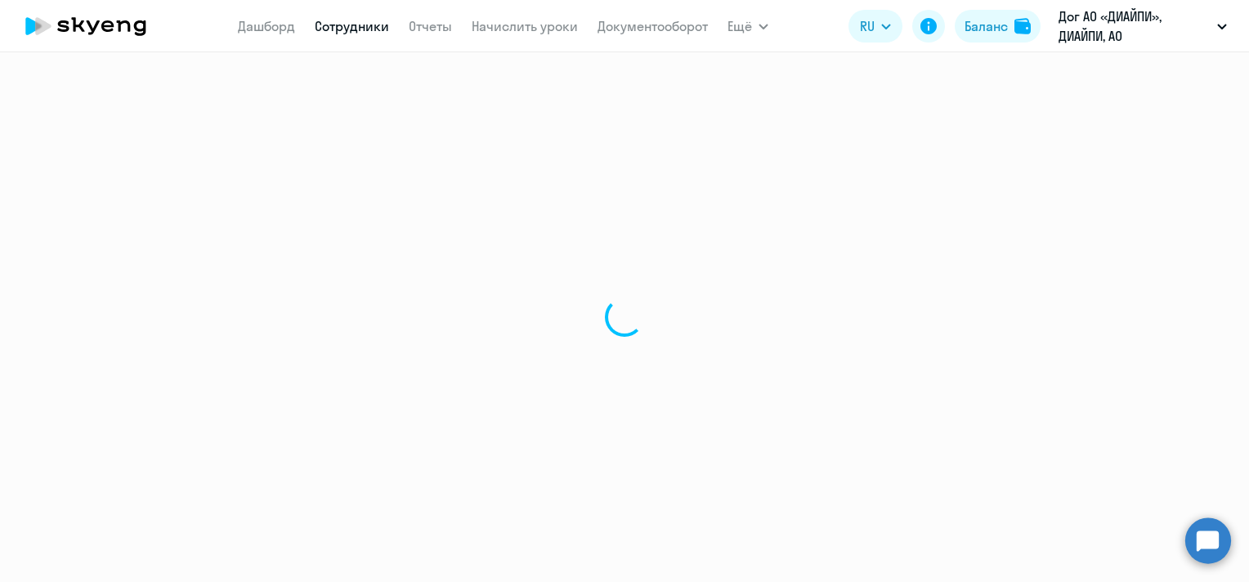
select select "30"
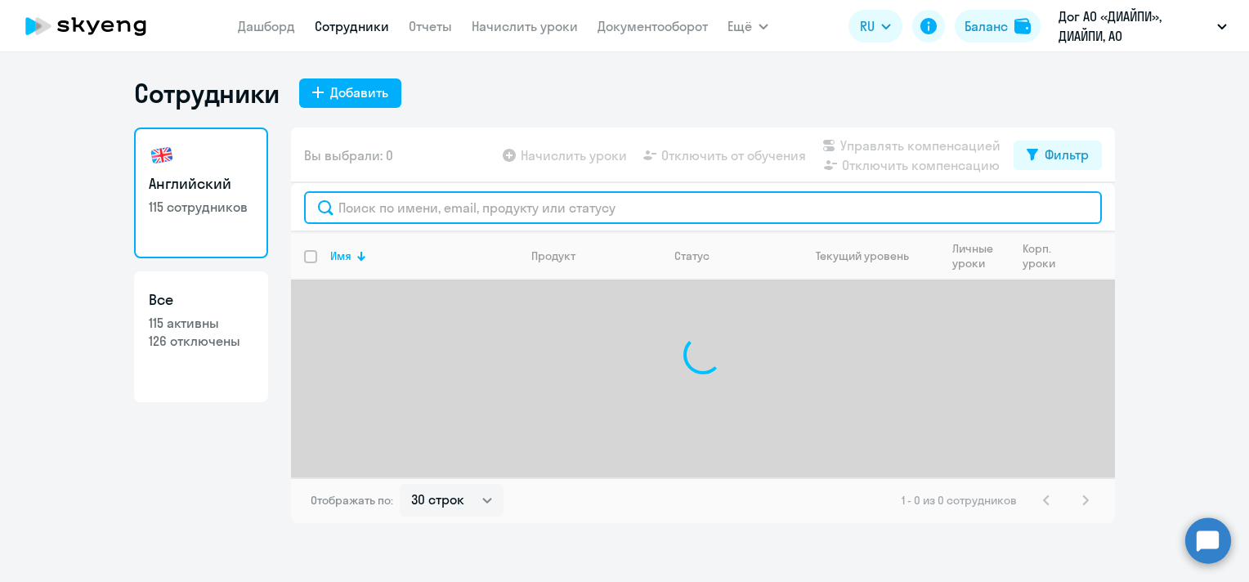
click at [491, 209] on input "text" at bounding box center [703, 207] width 798 height 33
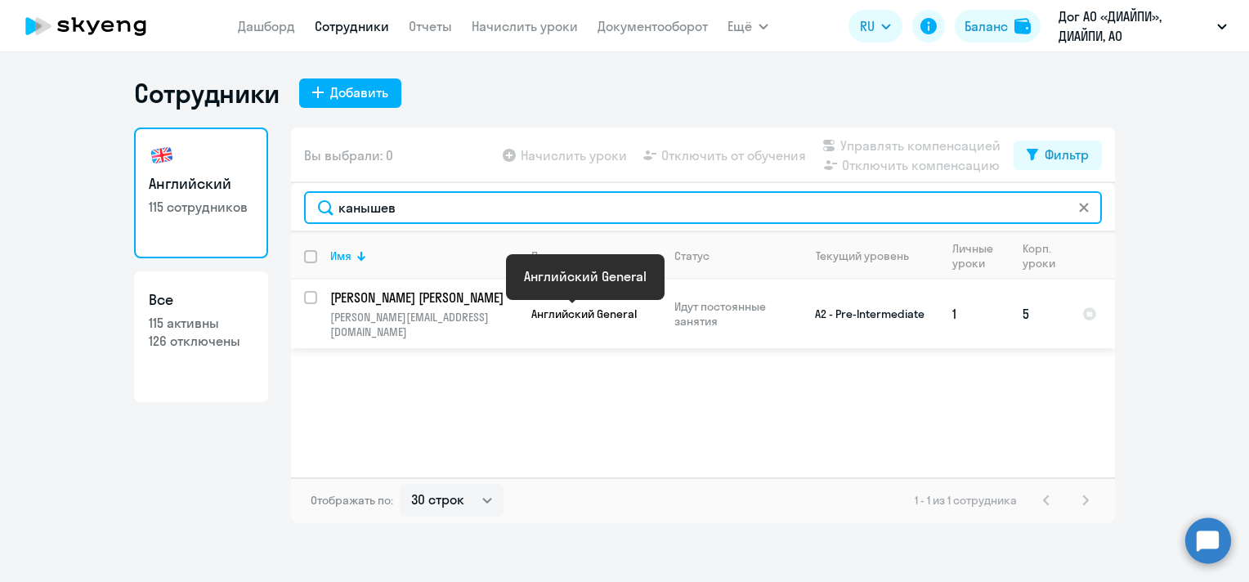
type input "канышев"
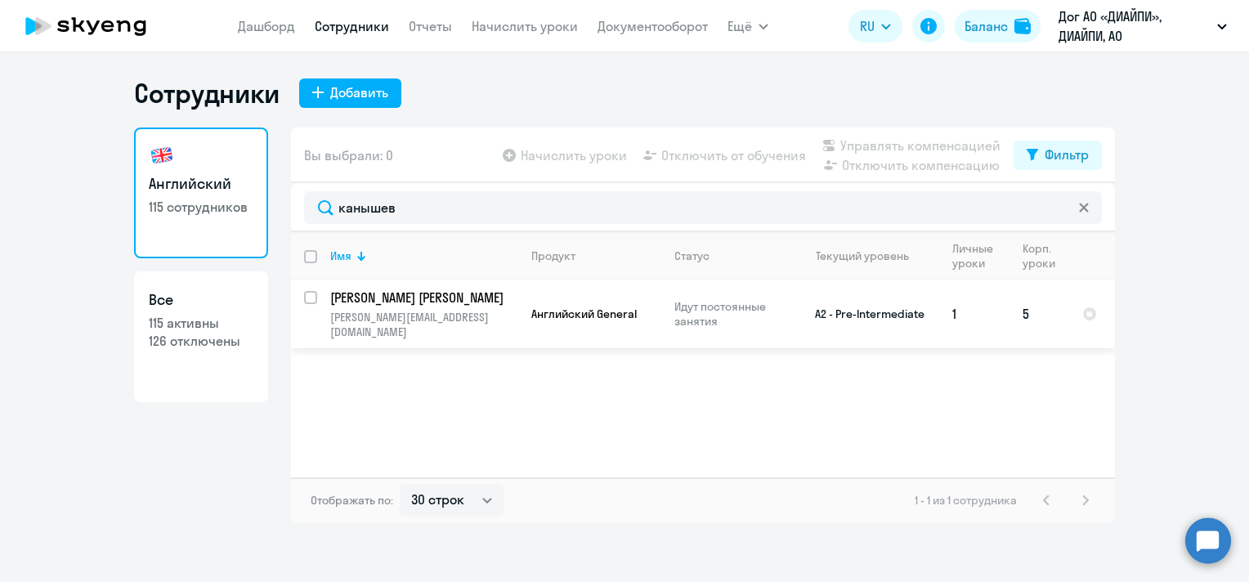
click at [678, 317] on p "Идут постоянные занятия" at bounding box center [730, 313] width 112 height 29
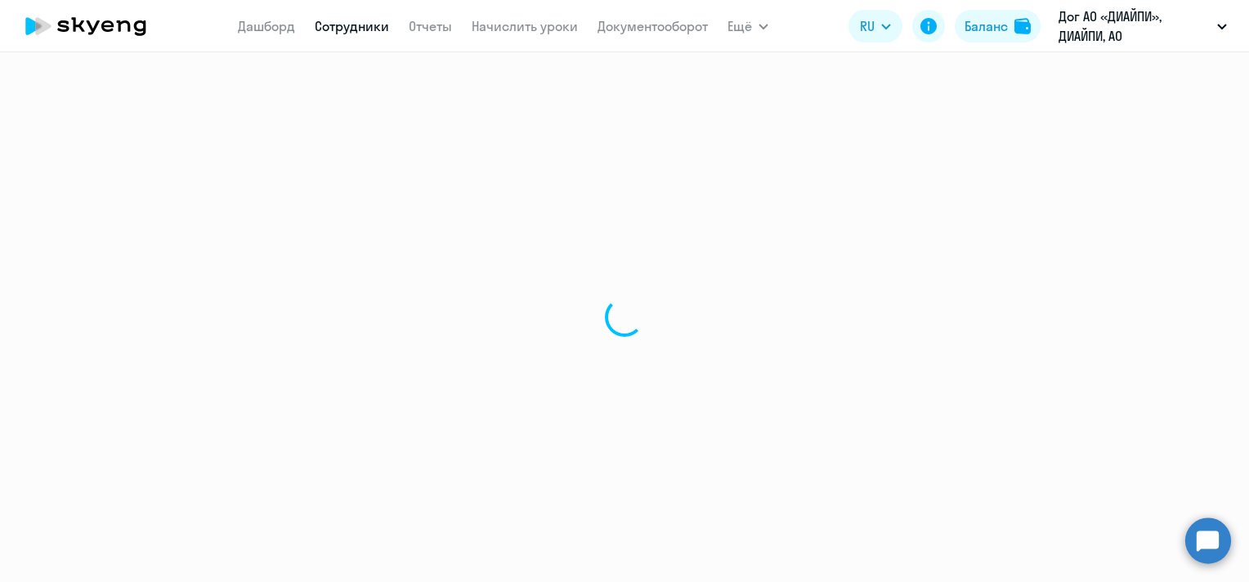
select select "english"
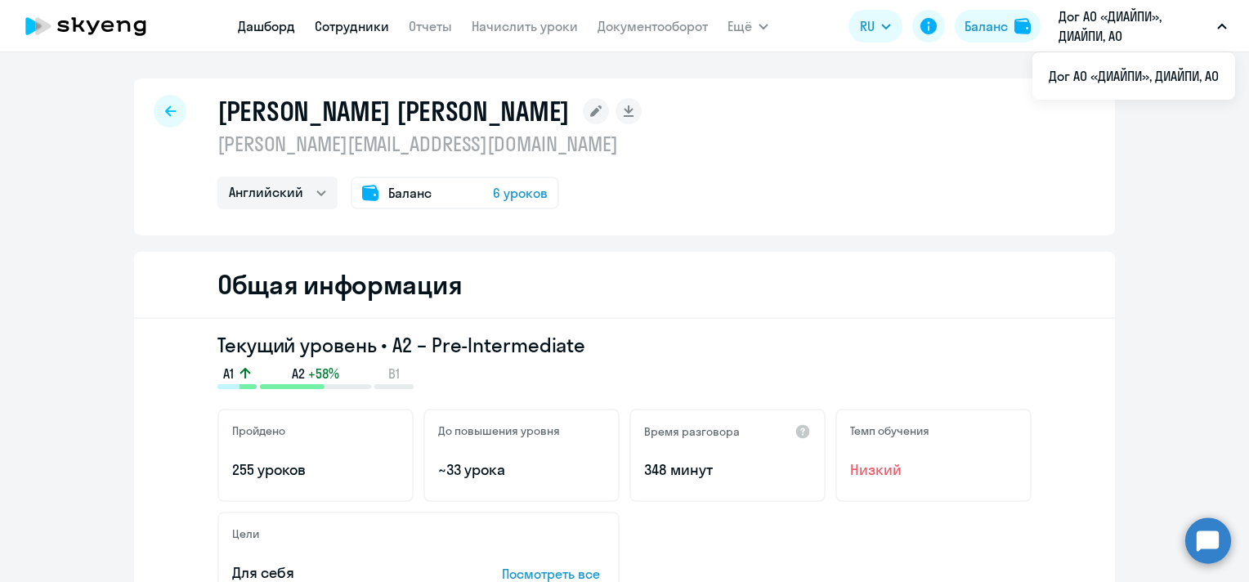
click at [263, 27] on link "Дашборд" at bounding box center [266, 26] width 57 height 16
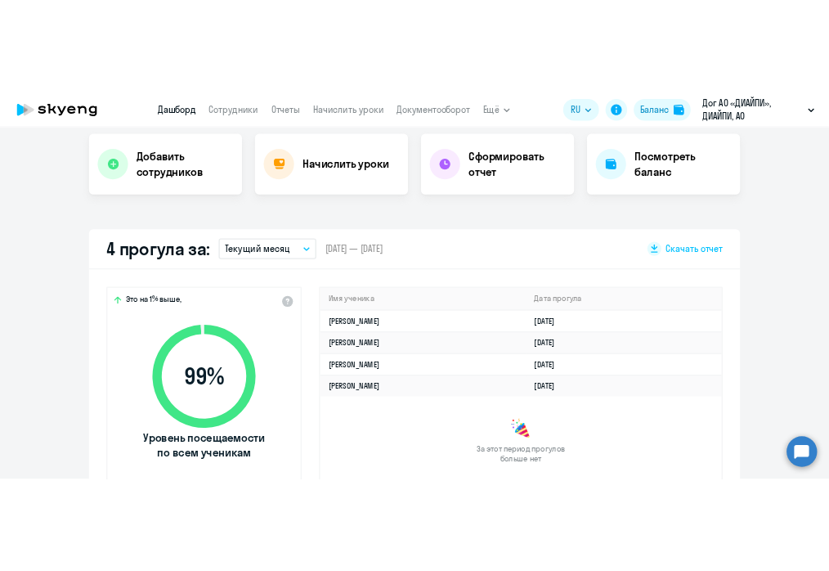
scroll to position [409, 0]
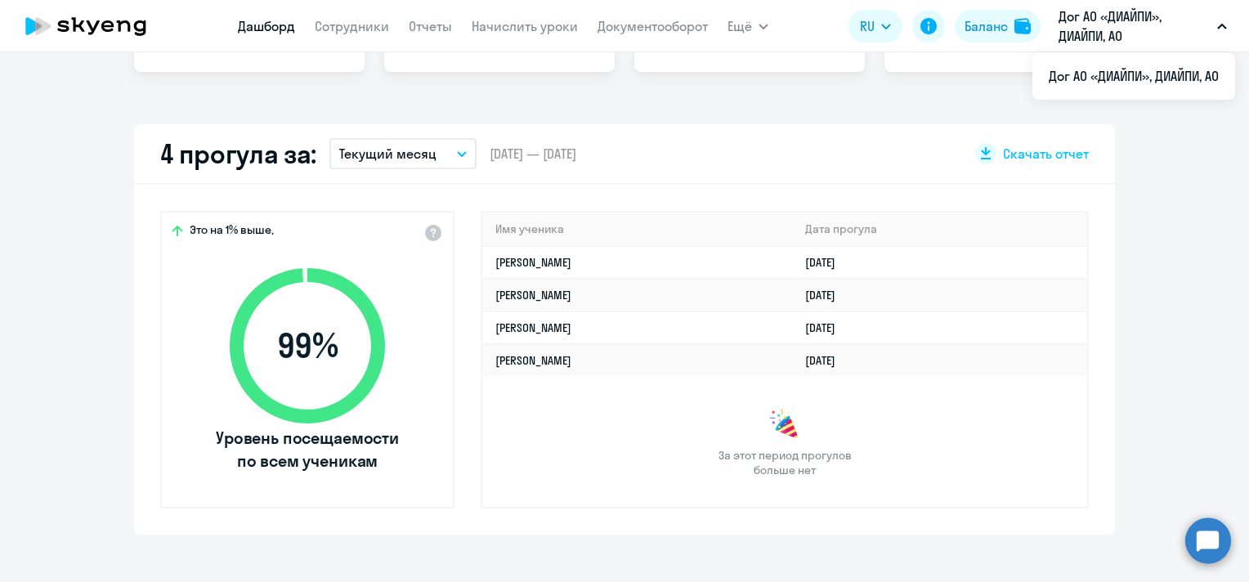
select select "30"
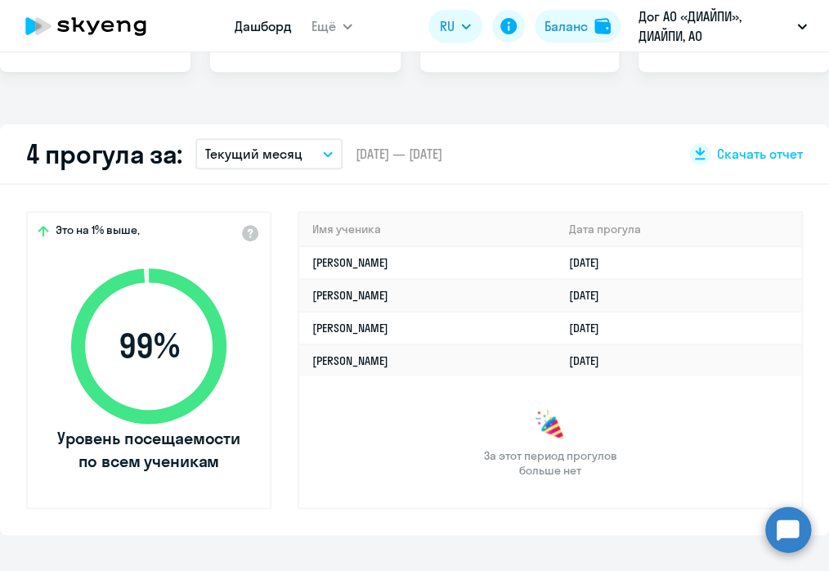
click at [418, 415] on div "За этот период прогулов больше нет" at bounding box center [550, 443] width 502 height 69
drag, startPoint x: 423, startPoint y: 420, endPoint x: 441, endPoint y: 417, distance: 19.1
click at [423, 420] on div "За этот период прогулов больше нет" at bounding box center [550, 443] width 502 height 69
click at [358, 298] on link "[PERSON_NAME]" at bounding box center [350, 295] width 76 height 15
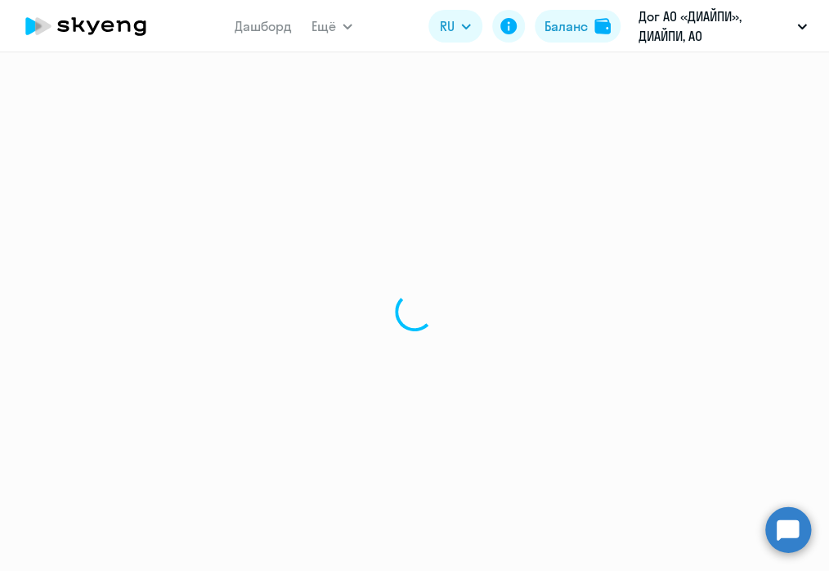
select select "english"
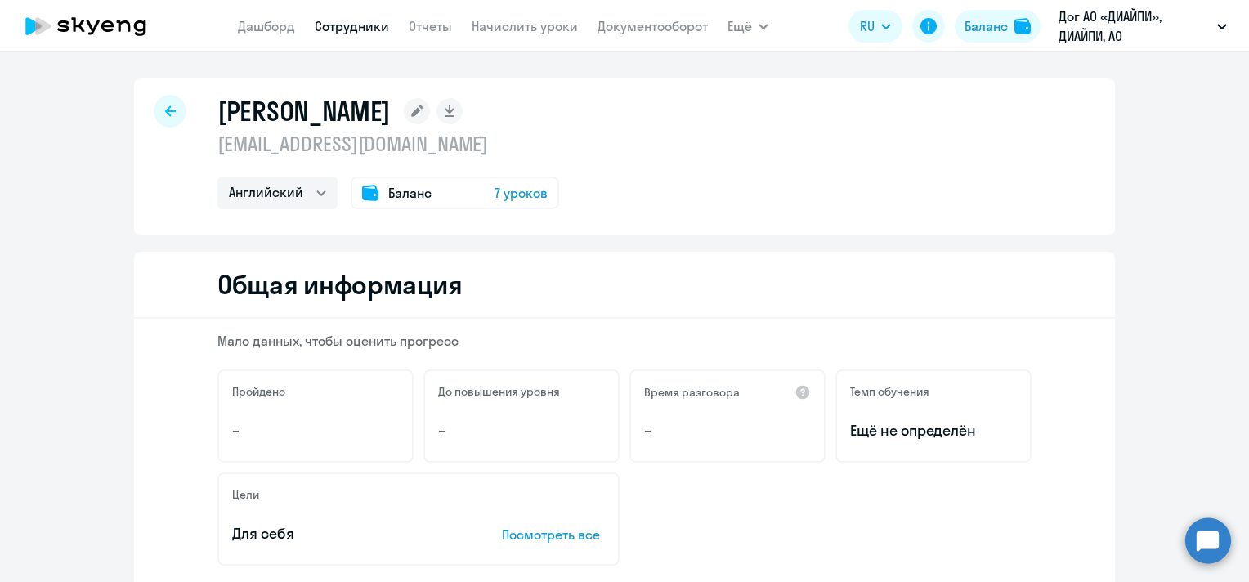
click at [423, 109] on icon at bounding box center [416, 110] width 11 height 11
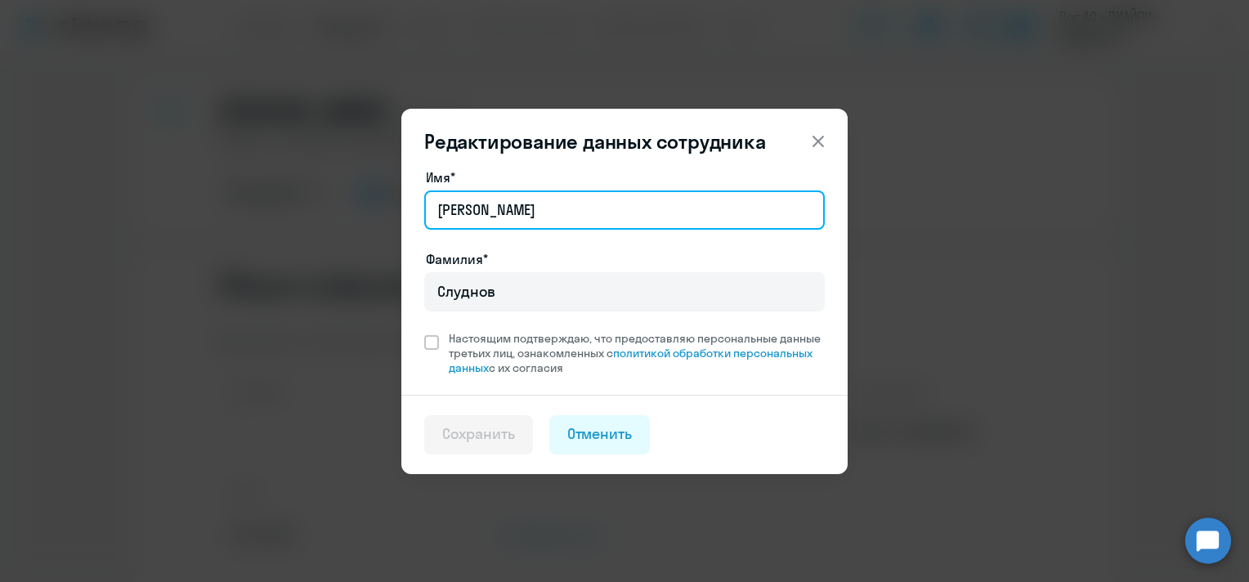
click at [512, 206] on input "[PERSON_NAME]" at bounding box center [624, 209] width 401 height 39
type input "[PERSON_NAME]"
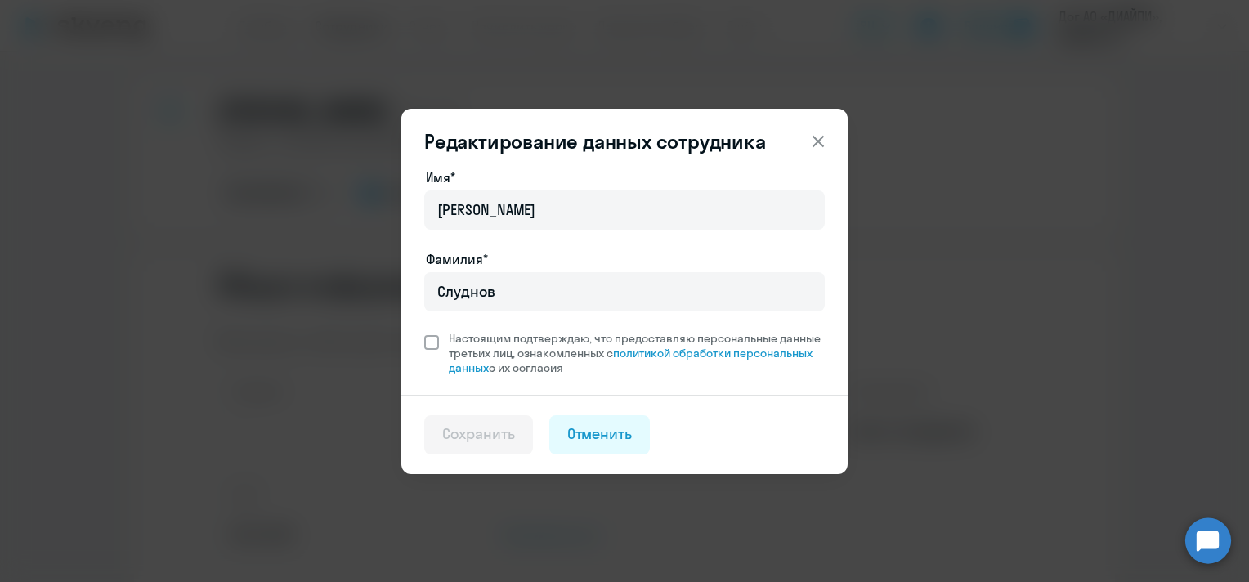
click at [436, 345] on span at bounding box center [431, 342] width 15 height 15
click at [424, 331] on input "Настоящим подтверждаю, что предоставляю персональные данные третьих лиц, ознако…" at bounding box center [423, 330] width 1 height 1
checkbox input "true"
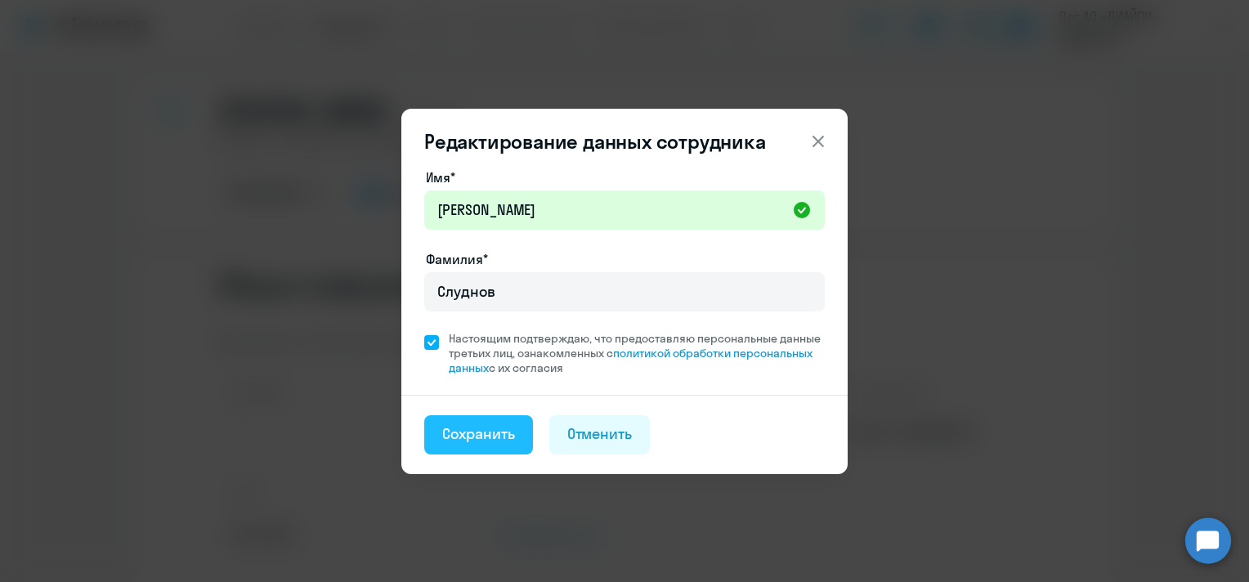
click at [499, 428] on div "Сохранить" at bounding box center [478, 433] width 73 height 21
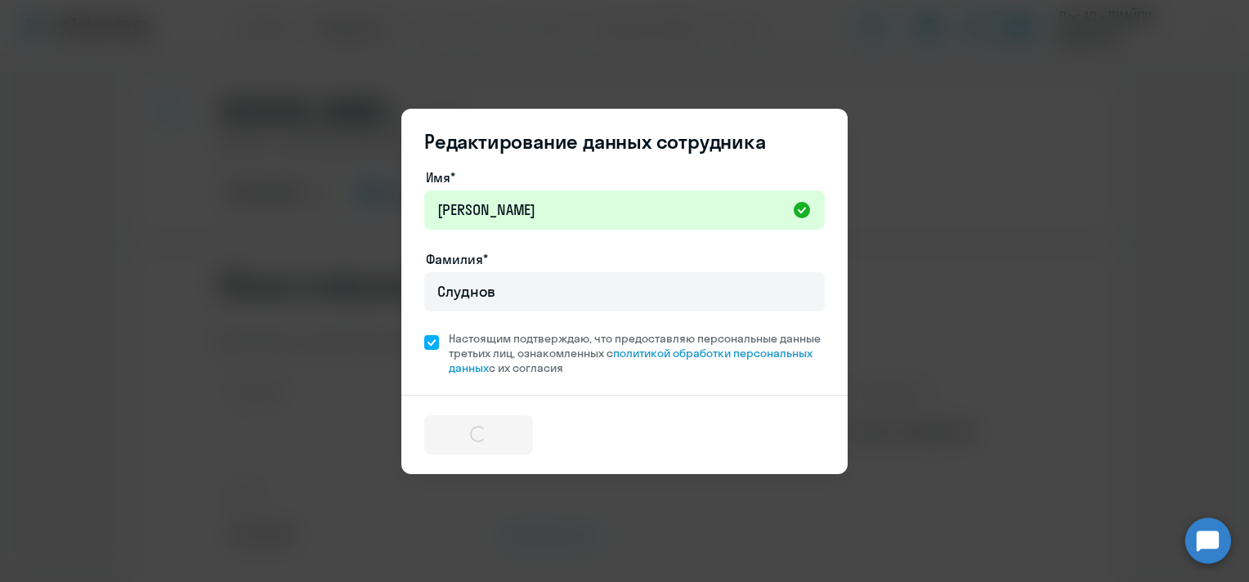
select select "english"
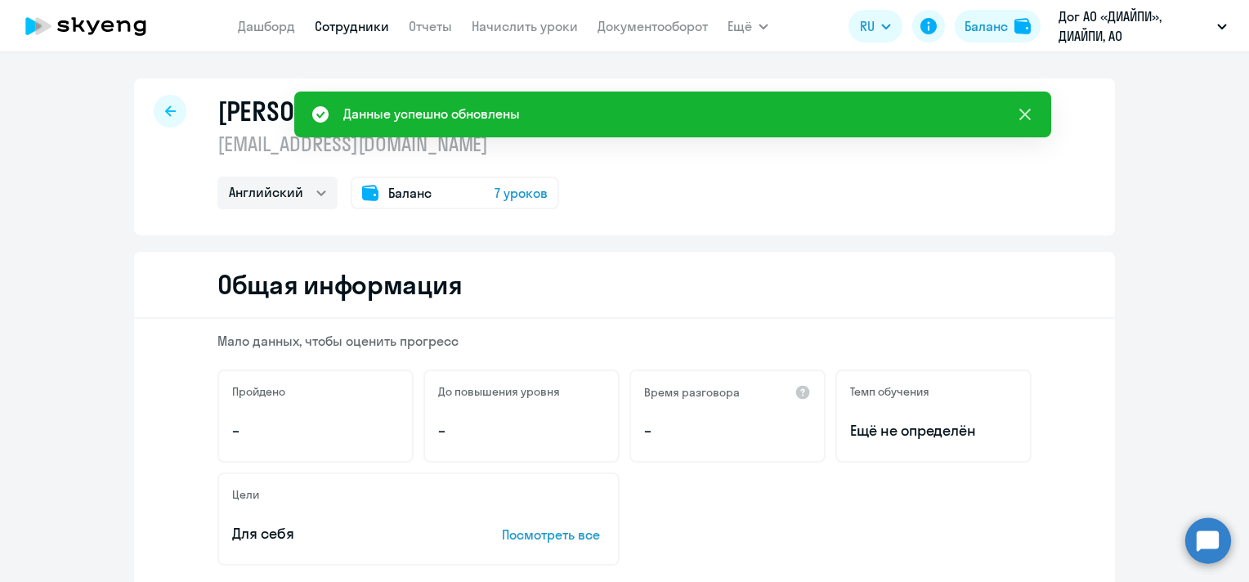
click at [1029, 116] on icon at bounding box center [1025, 115] width 20 height 20
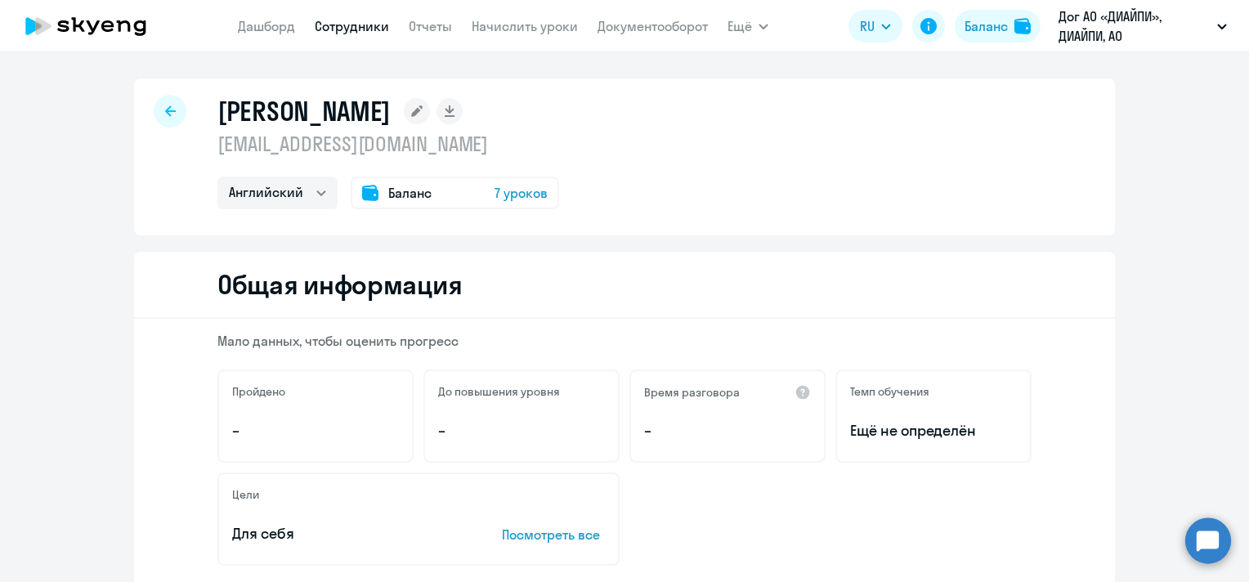
click at [154, 101] on div at bounding box center [170, 111] width 33 height 33
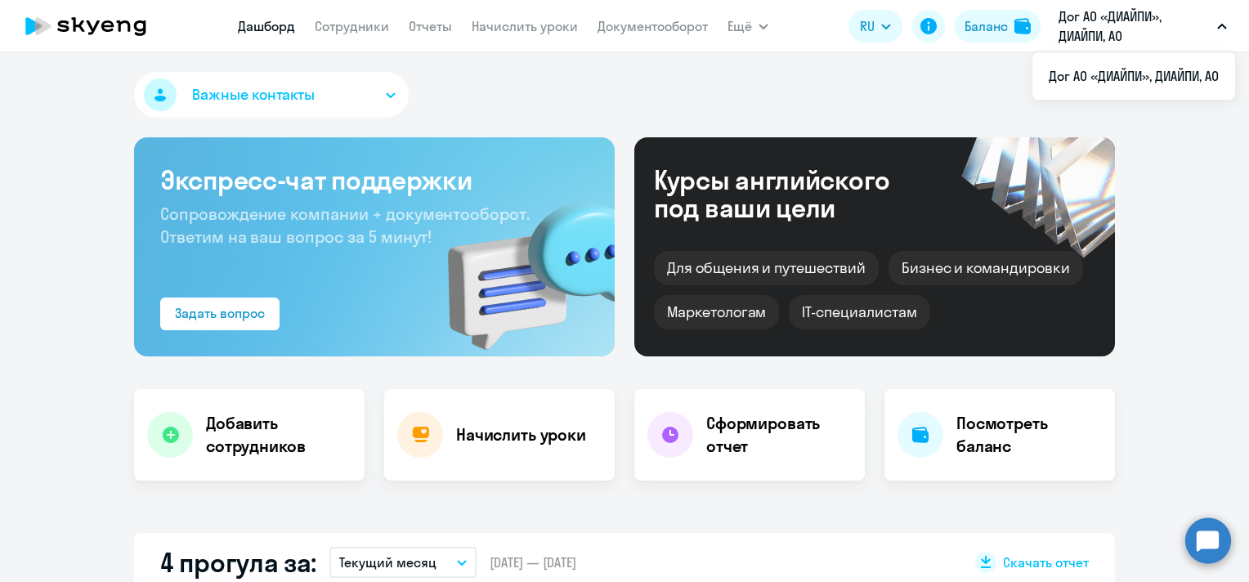
select select "30"
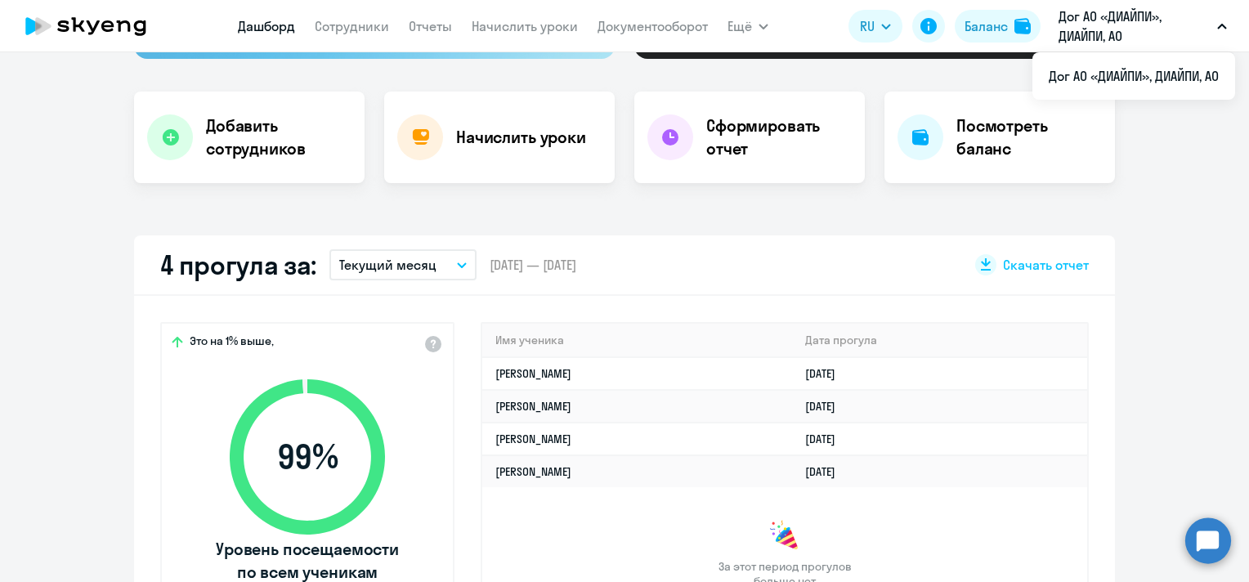
scroll to position [327, 0]
